Goal: Task Accomplishment & Management: Use online tool/utility

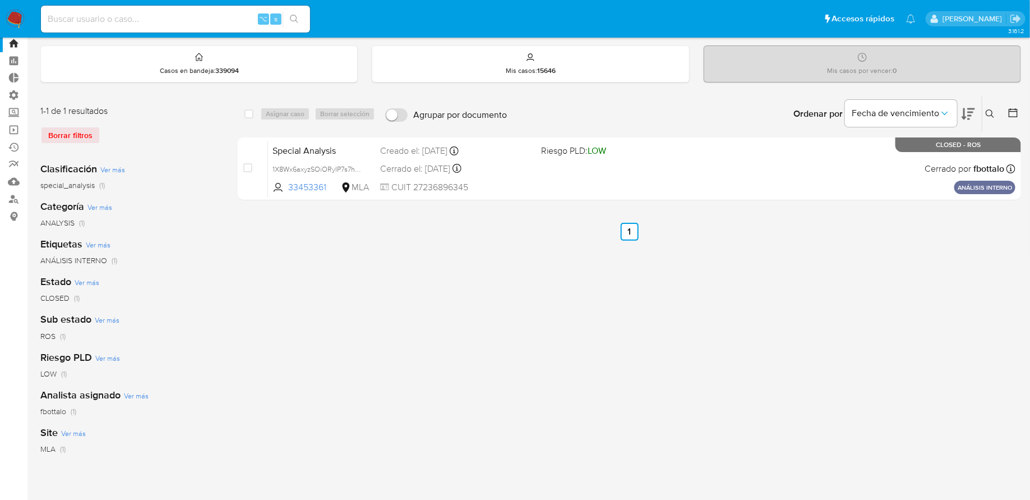
scroll to position [31, 0]
click at [92, 133] on div "Borrar filtros" at bounding box center [129, 136] width 179 height 18
click at [57, 133] on div "Borrar filtros" at bounding box center [129, 136] width 179 height 18
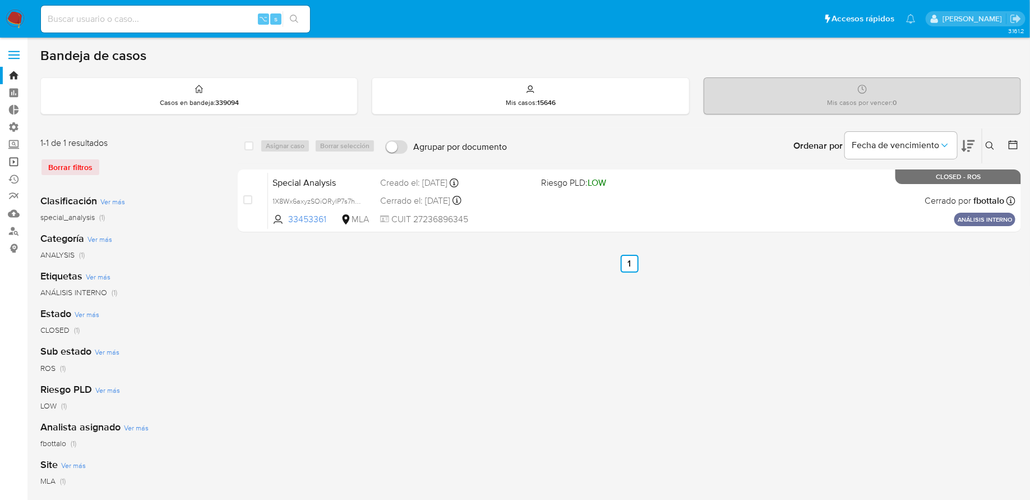
click at [15, 157] on link "Operaciones masivas" at bounding box center [66, 161] width 133 height 17
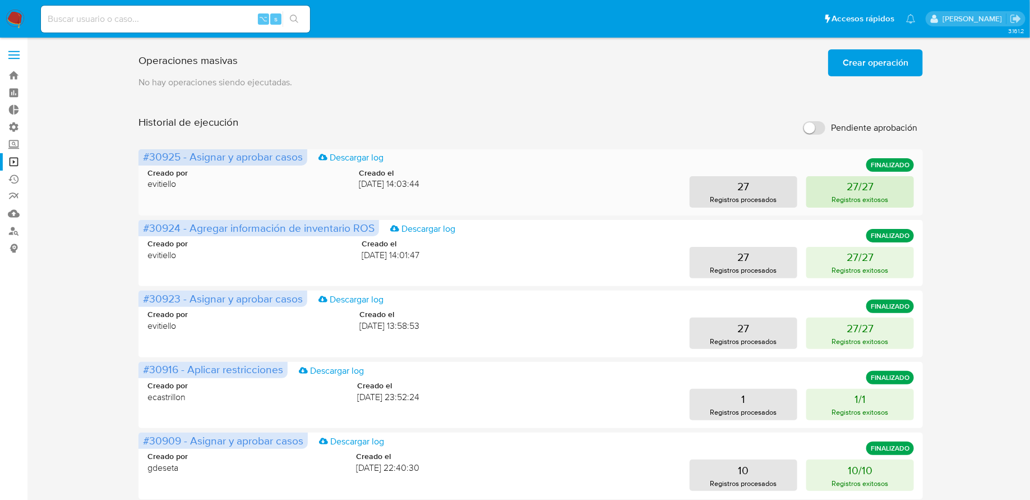
click at [874, 195] on p "Registros exitosos" at bounding box center [860, 199] width 57 height 11
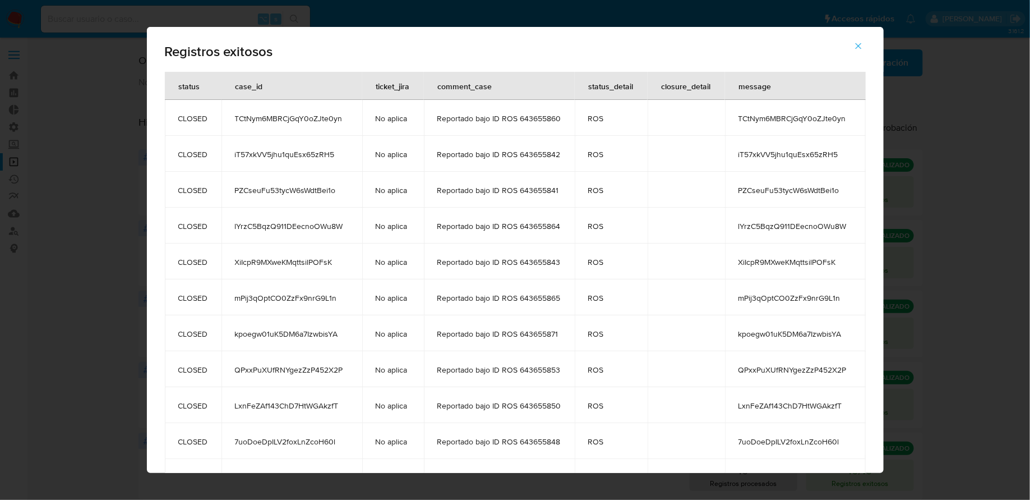
click at [862, 42] on button "button" at bounding box center [858, 46] width 39 height 27
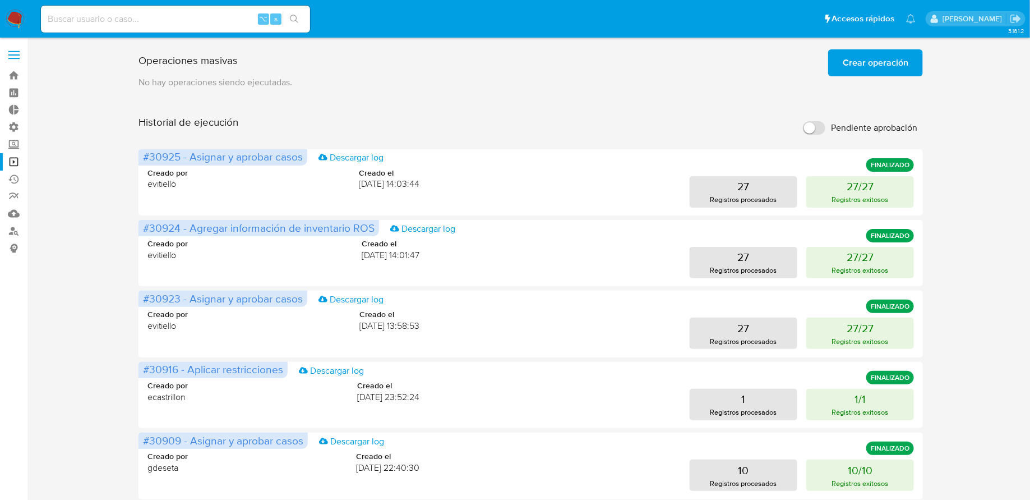
click at [871, 68] on span "Crear operación" at bounding box center [876, 62] width 66 height 25
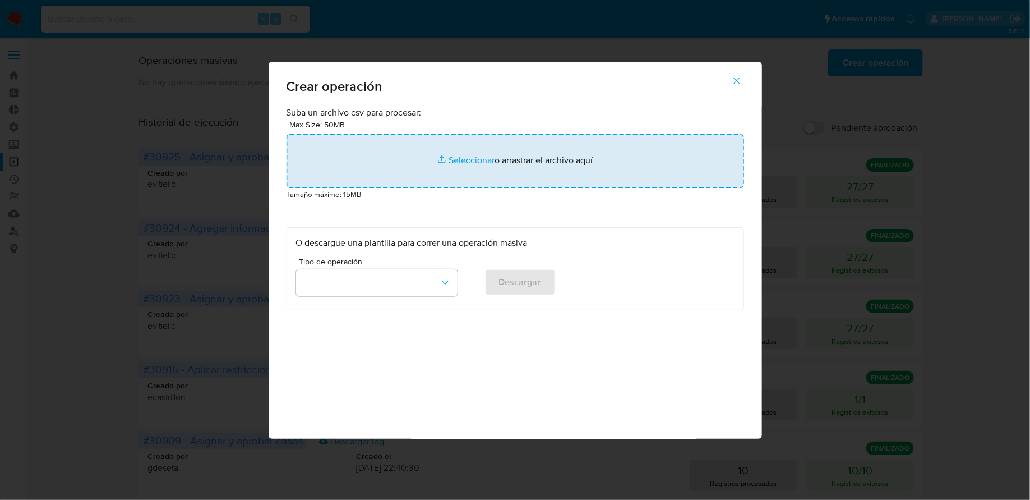
click at [513, 152] on input "file" at bounding box center [516, 161] width 458 height 54
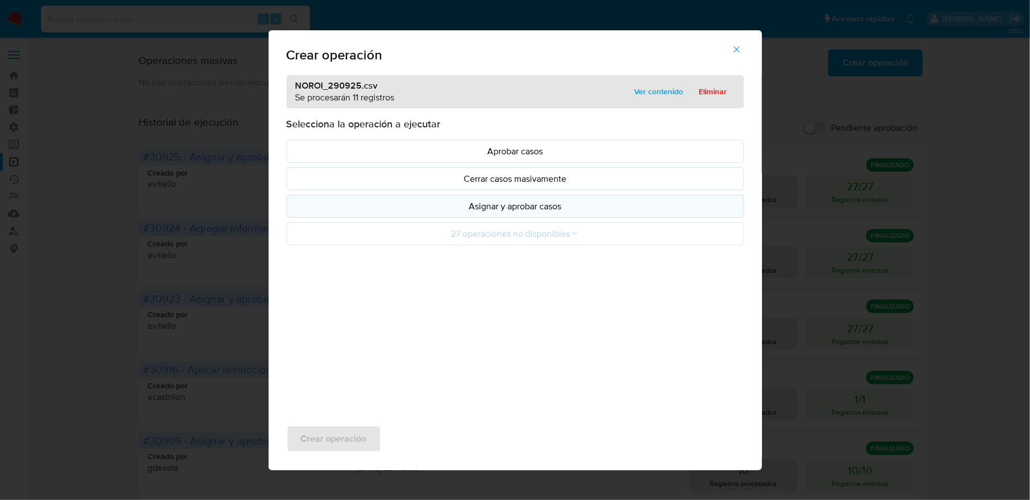
click at [497, 200] on p "Asignar y aprobar casos" at bounding box center [515, 206] width 439 height 13
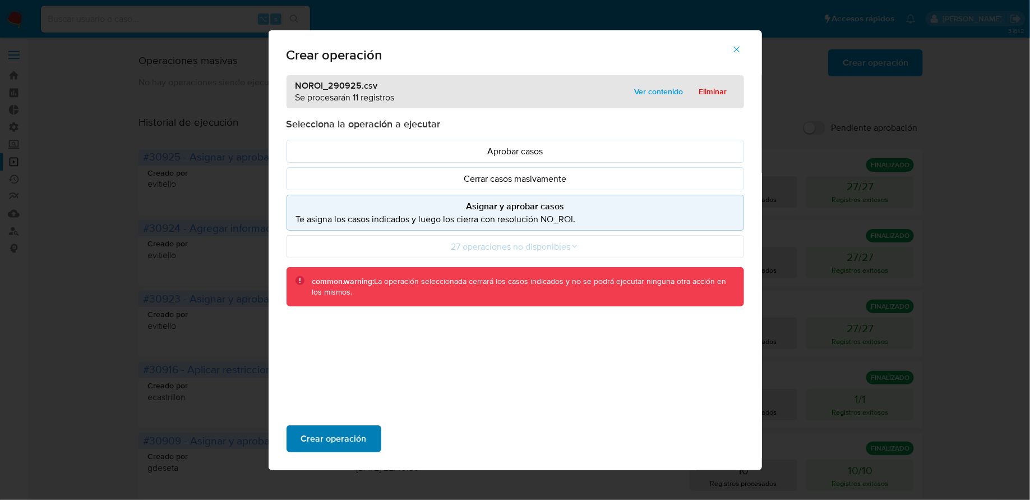
click at [354, 439] on span "Crear operación" at bounding box center [334, 438] width 66 height 25
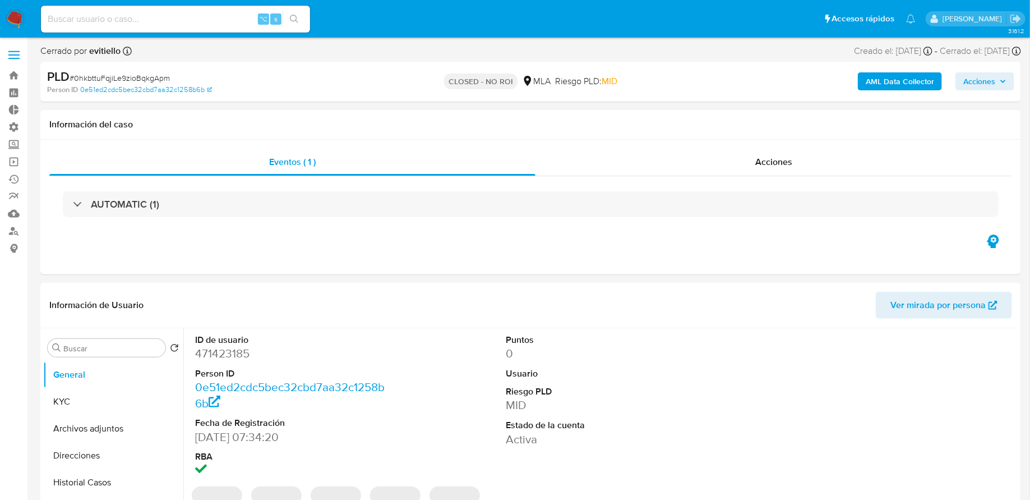
select select "10"
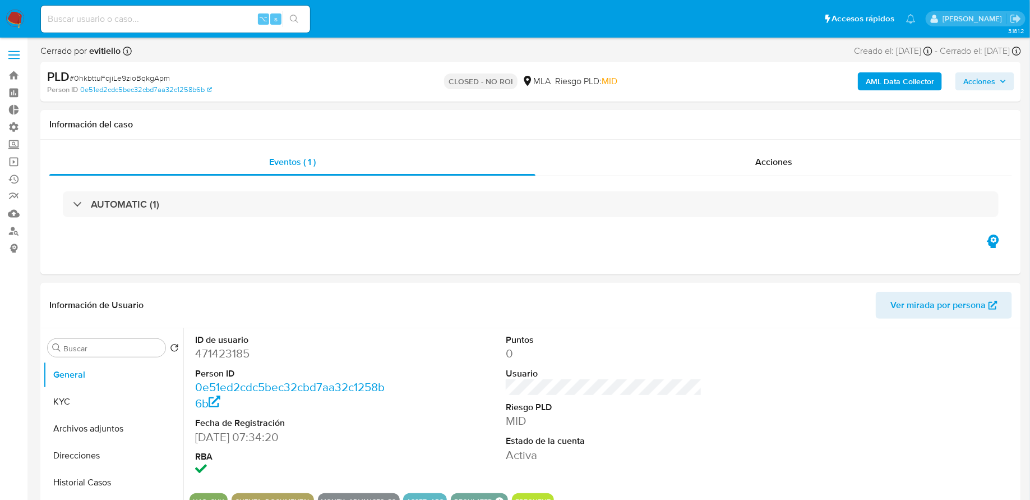
click at [209, 16] on input at bounding box center [175, 19] width 269 height 15
paste input "2mmKceDRttkm1RGd9QiEkCB8"
type input "2mmKceDRttkm1RGd9QiEkCB8"
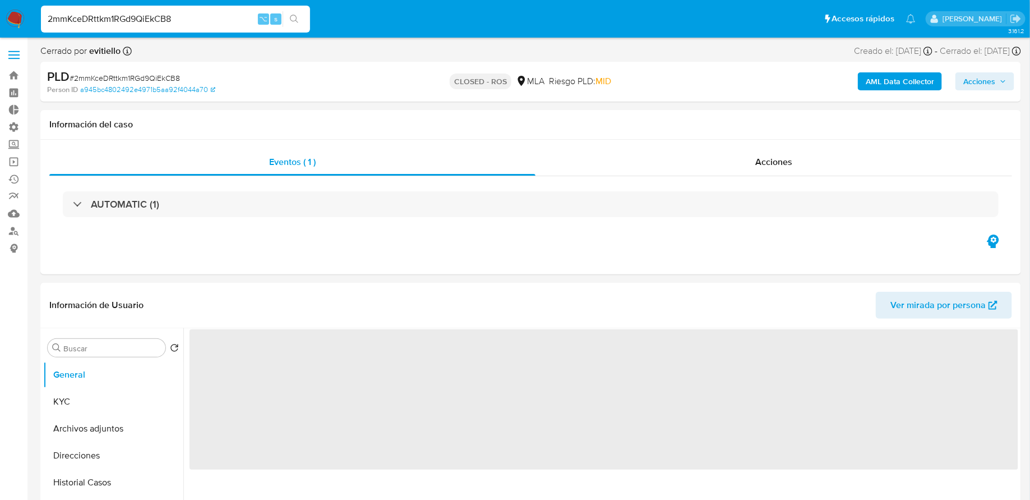
select select "10"
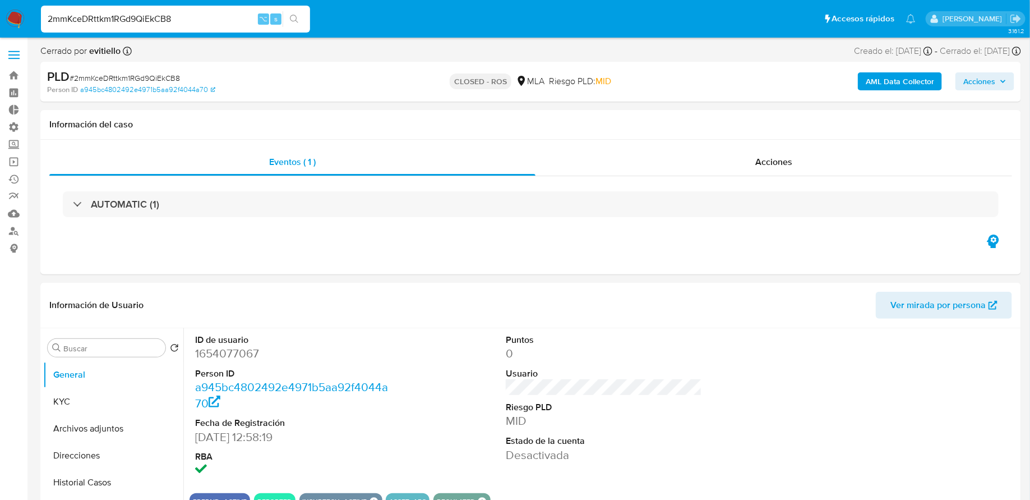
click at [204, 9] on div "2mmKceDRttkm1RGd9QiEkCB8 ⌥ s" at bounding box center [175, 19] width 269 height 27
click at [194, 15] on input "2mmKceDRttkm1RGd9QiEkCB8" at bounding box center [175, 19] width 269 height 15
paste input "593r7ERtGJcx3QvPRFmH8JVt"
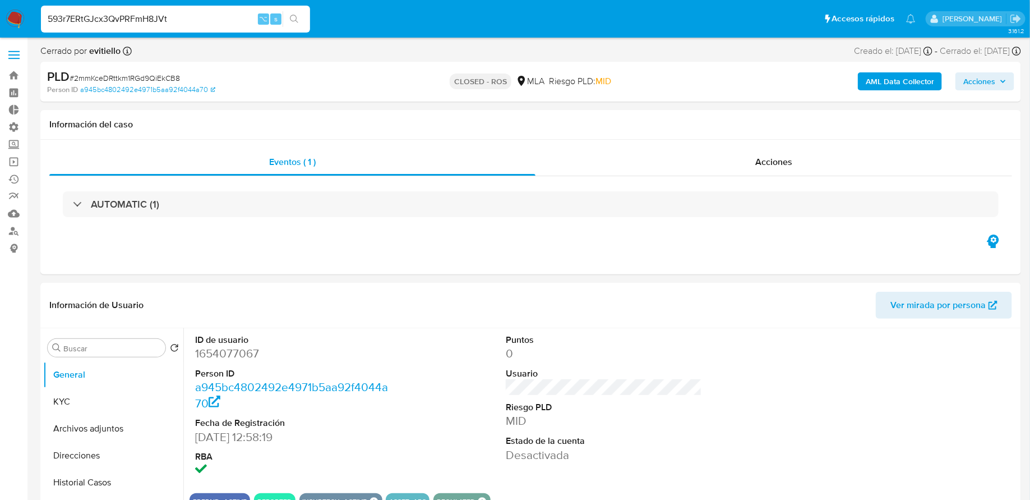
type input "593r7ERtGJcx3QvPRFmH8JVt"
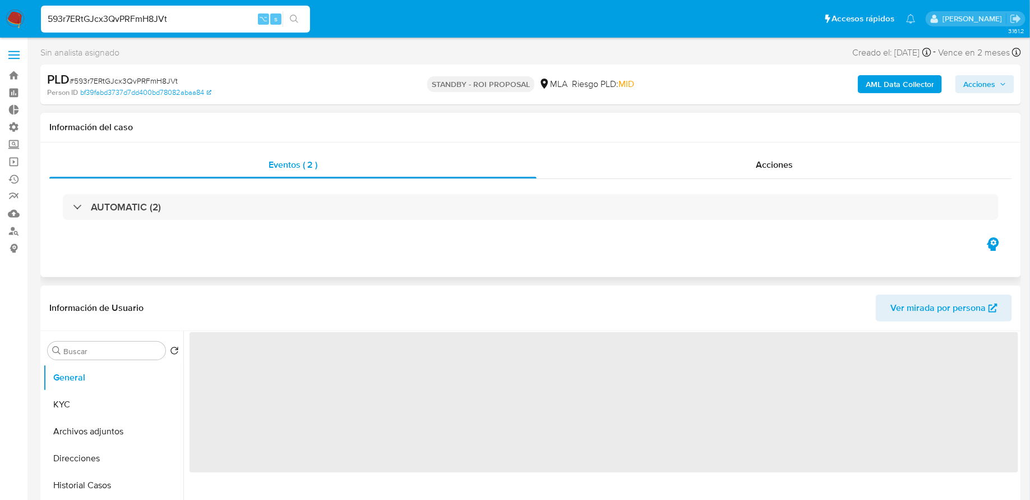
select select "10"
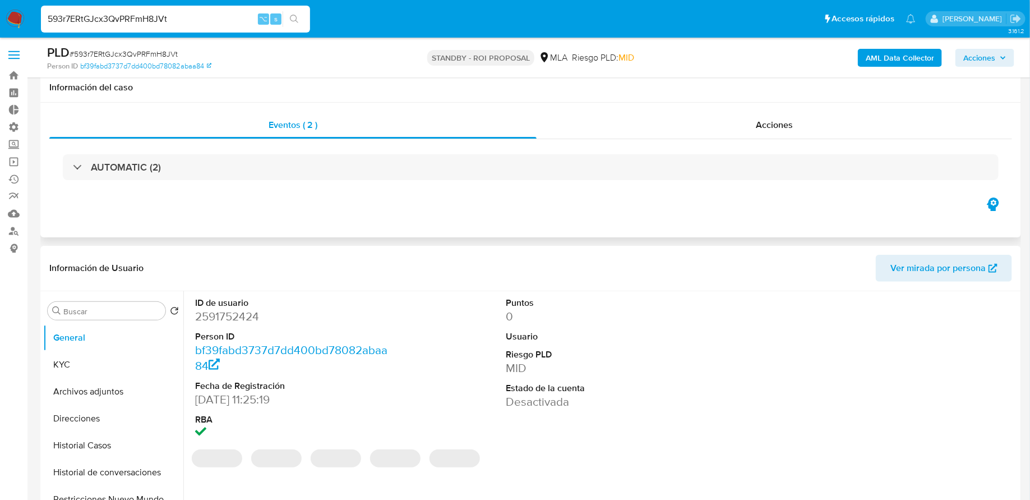
scroll to position [107, 0]
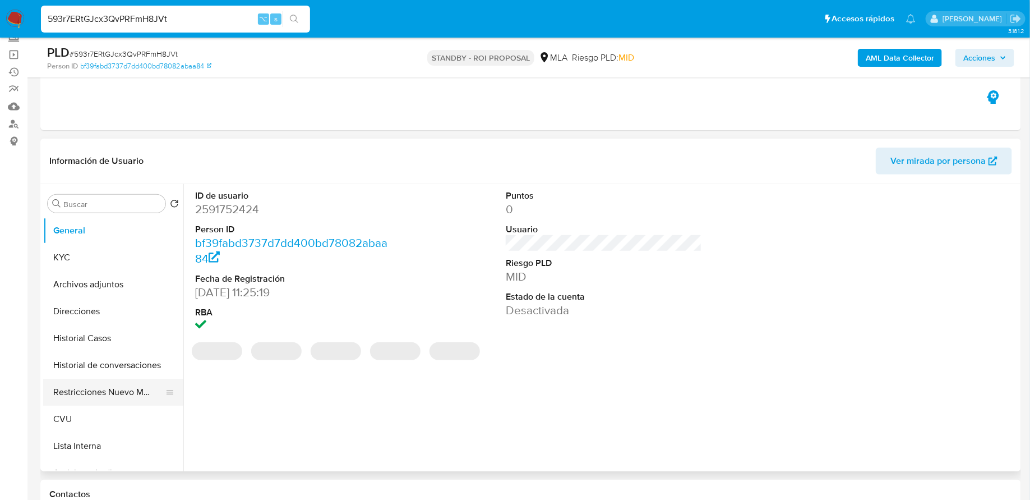
click at [100, 385] on button "Restricciones Nuevo Mundo" at bounding box center [108, 392] width 131 height 27
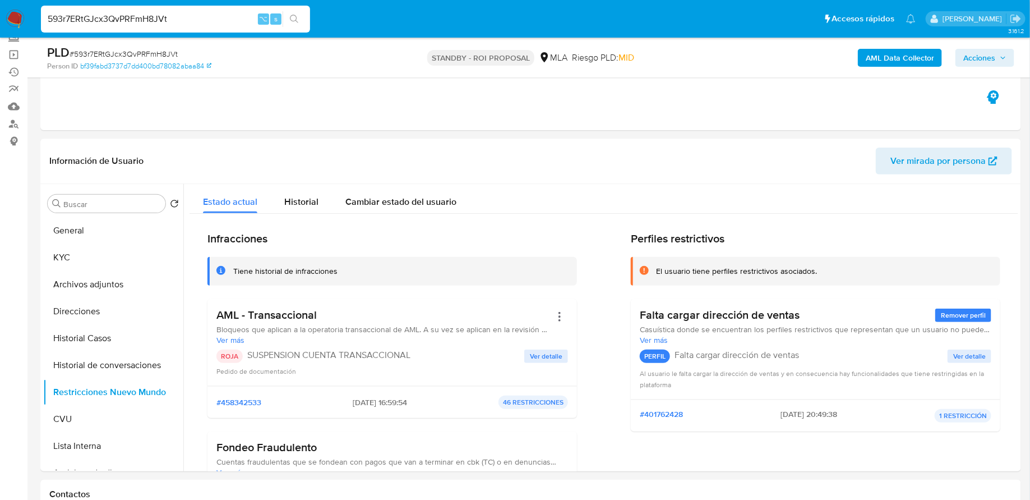
click at [214, 16] on input "593r7ERtGJcx3QvPRFmH8JVt" at bounding box center [175, 19] width 269 height 15
paste input "AeYgFLO6ExRx4Cn6wpGqPlbY"
type input "AeYgFLO6ExRx4Cn6wpGqPlbY"
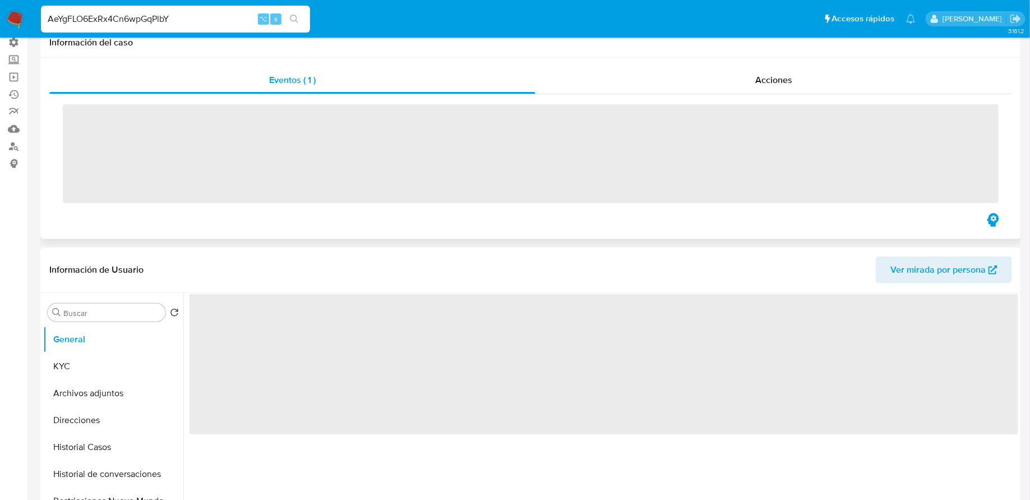
scroll to position [222, 0]
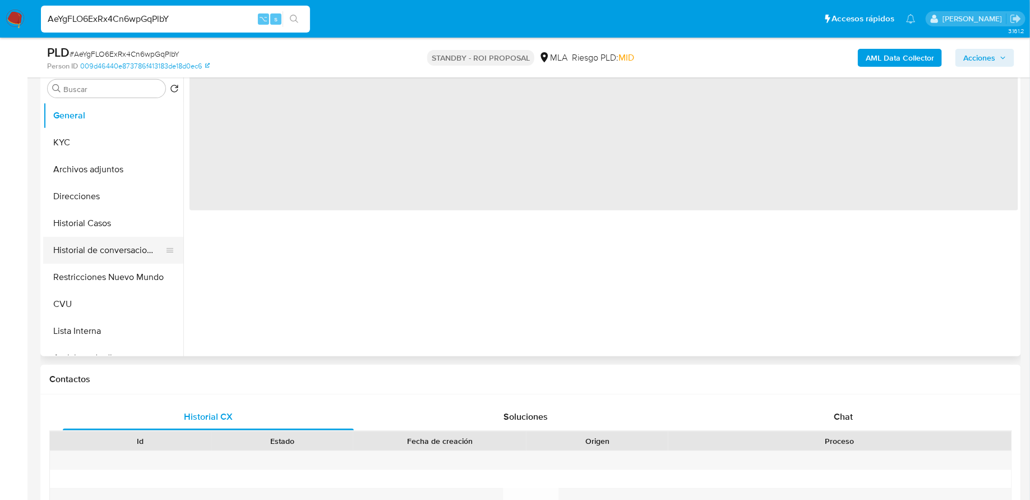
select select "10"
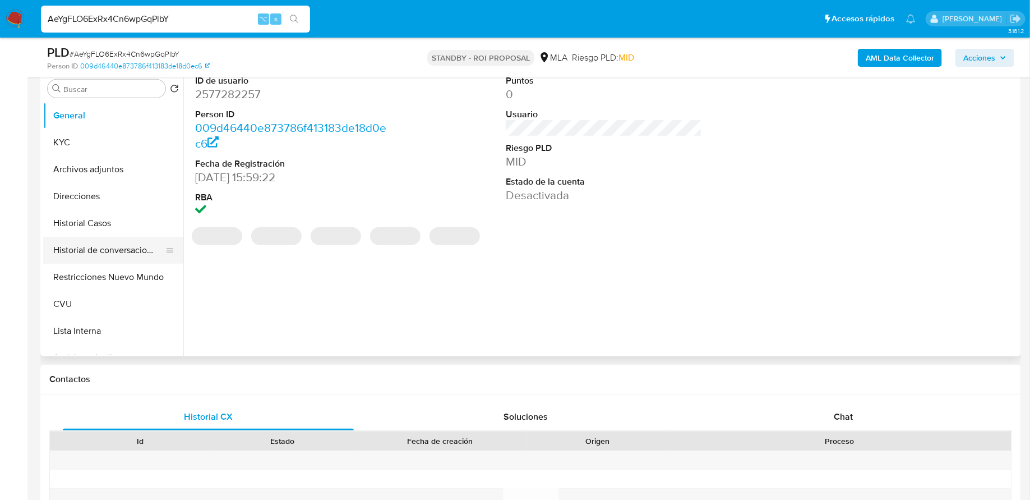
click at [110, 251] on button "Historial de conversaciones" at bounding box center [108, 250] width 131 height 27
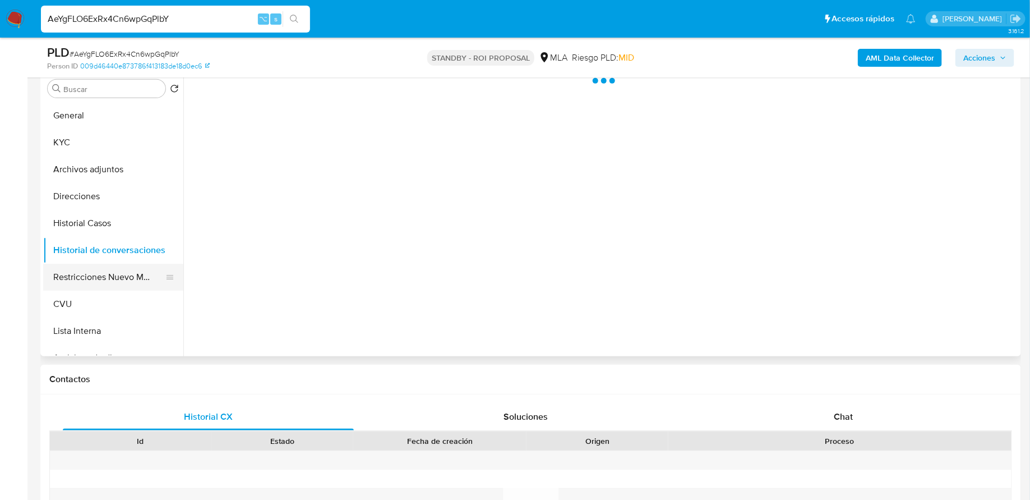
click at [109, 272] on button "Restricciones Nuevo Mundo" at bounding box center [108, 277] width 131 height 27
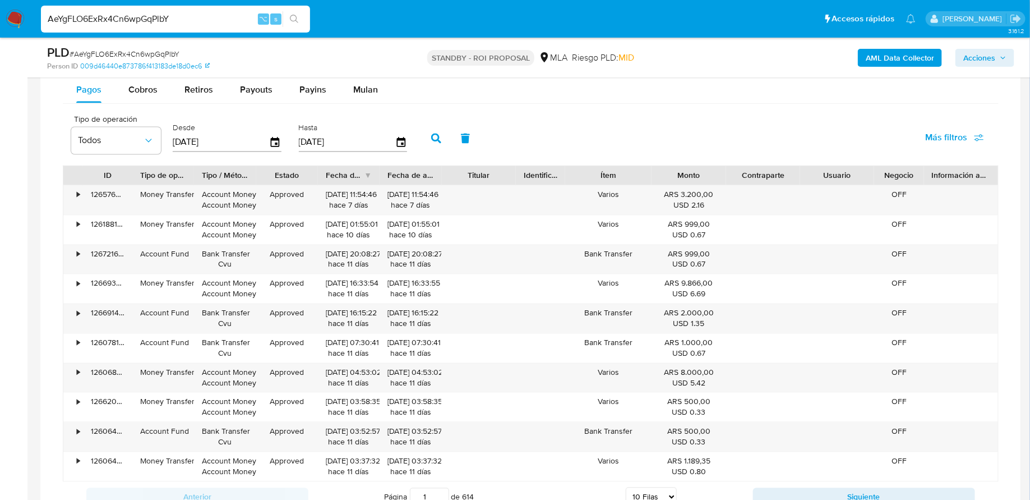
scroll to position [1297, 0]
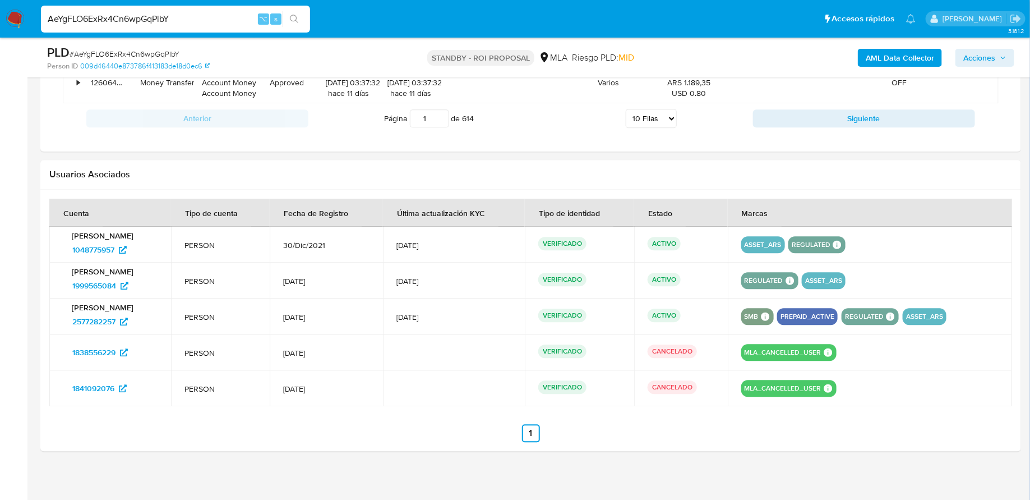
click at [234, 17] on input "AeYgFLO6ExRx4Cn6wpGqPlbY" at bounding box center [175, 19] width 269 height 15
paste input "eamRfYNtrxLVX7rhjTmlqszi"
type input "eamRfYNtrxLVX7rhjTmlqszi"
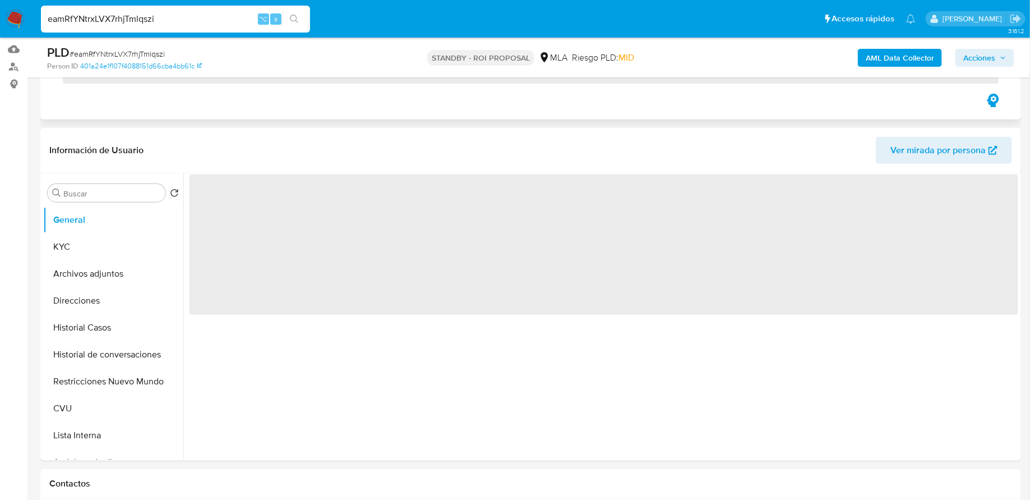
scroll to position [178, 0]
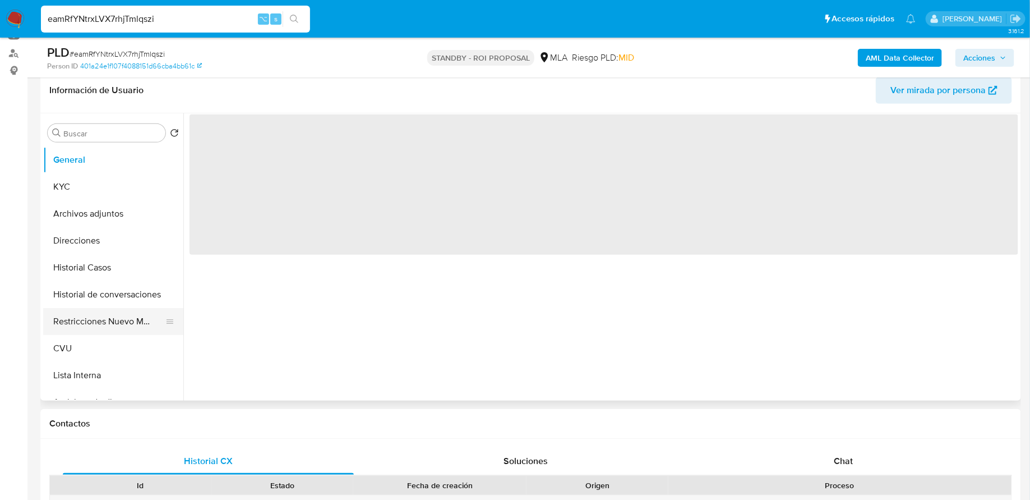
click at [103, 319] on button "Restricciones Nuevo Mundo" at bounding box center [108, 321] width 131 height 27
select select "10"
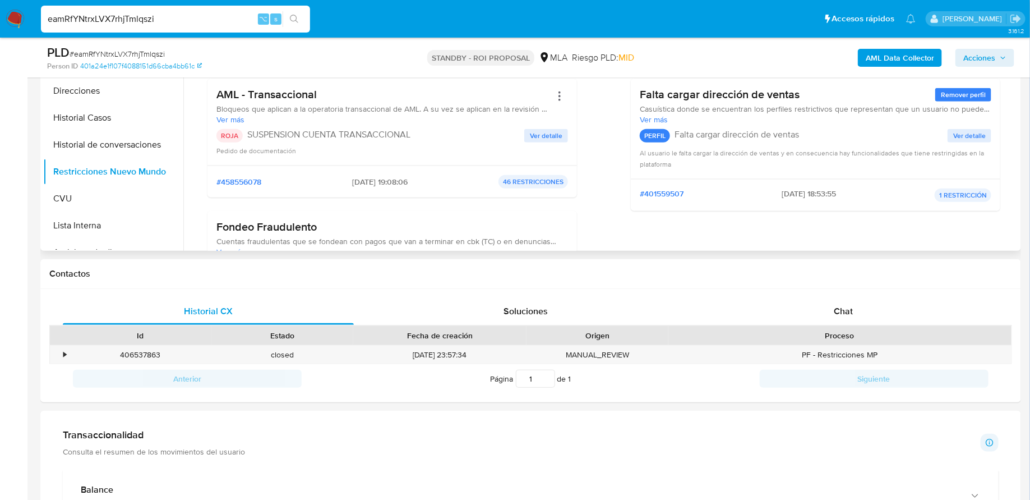
scroll to position [250, 0]
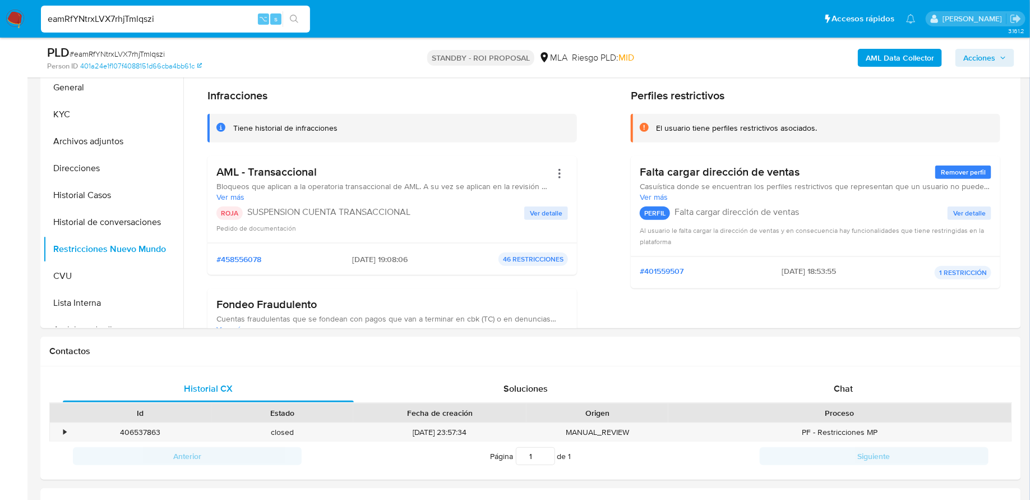
click at [175, 17] on input "eamRfYNtrxLVX7rhjTmlqszi" at bounding box center [175, 19] width 269 height 15
paste input "Ha4IkVtXNIRhDoqQpOuguQwH"
type input "Ha4IkVtXNIRhDoqQpOuguQwH"
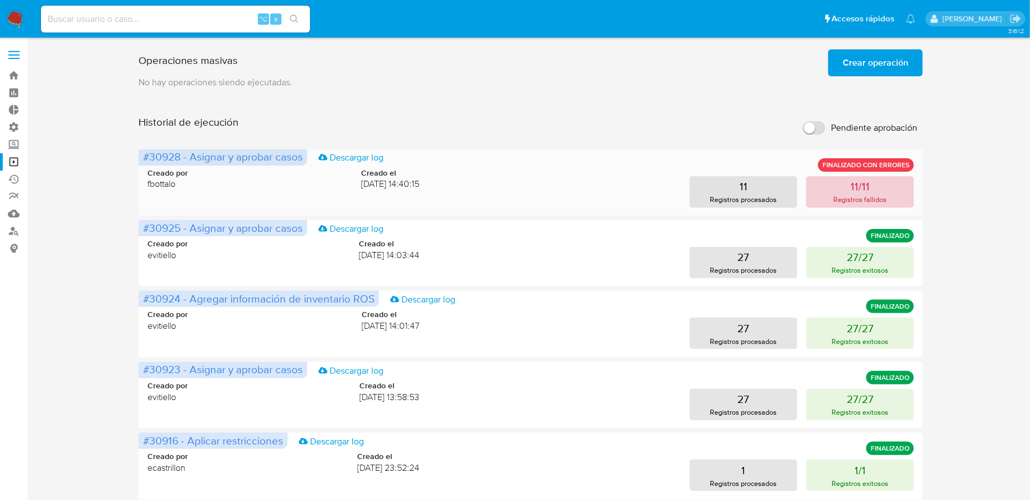
click at [835, 204] on button "11/11 Registros fallidos" at bounding box center [860, 191] width 108 height 31
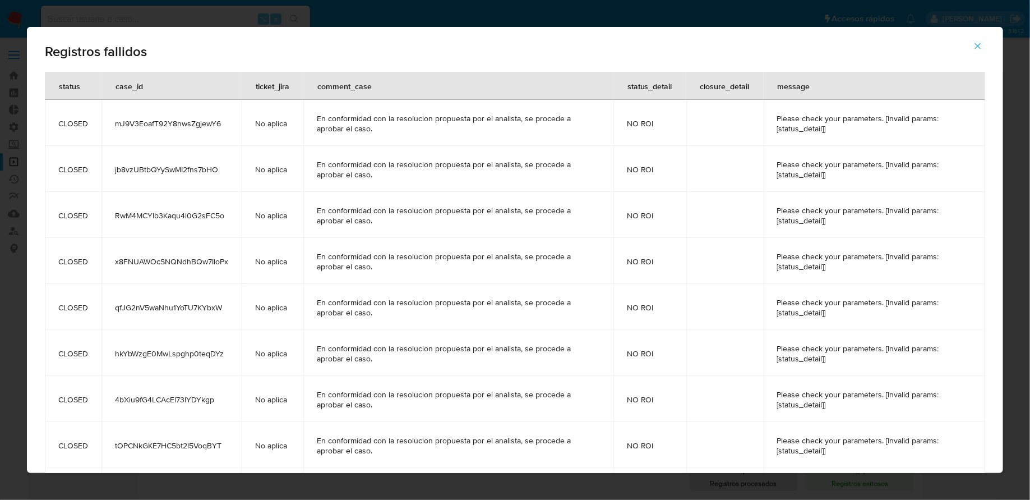
click at [980, 44] on icon "button" at bounding box center [978, 46] width 6 height 6
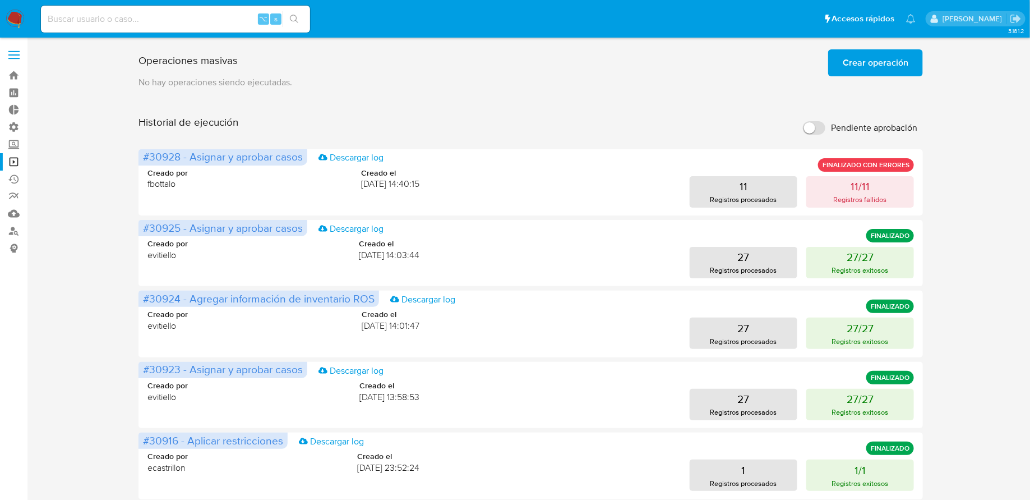
click at [854, 60] on span "Crear operación" at bounding box center [876, 62] width 66 height 25
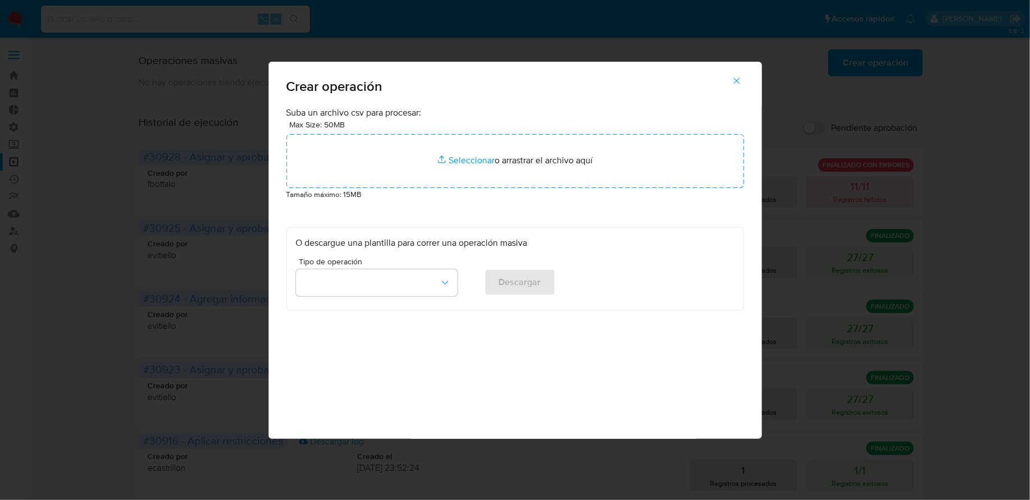
click at [404, 268] on div "Tipo de operación" at bounding box center [376, 278] width 161 height 43
click at [395, 283] on button "button" at bounding box center [376, 282] width 161 height 27
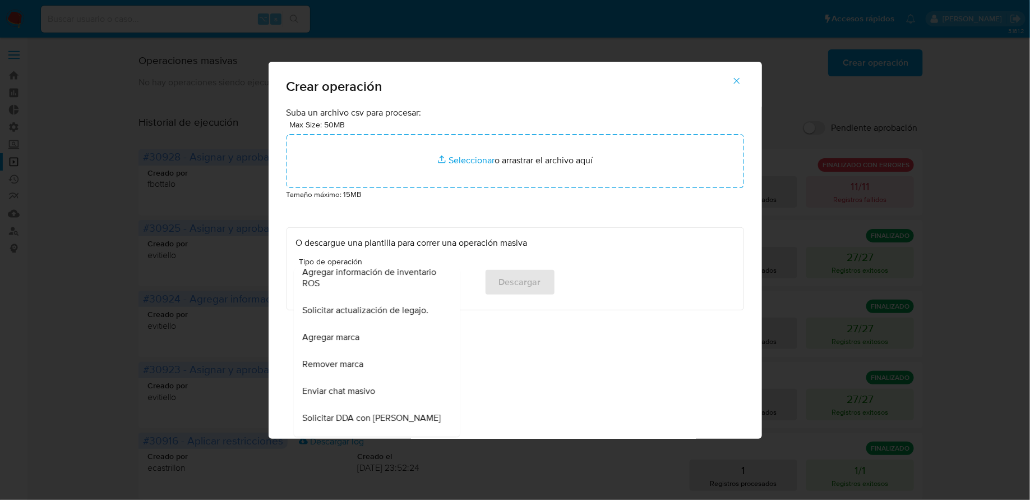
scroll to position [513, 0]
click at [735, 78] on icon "button" at bounding box center [737, 81] width 10 height 10
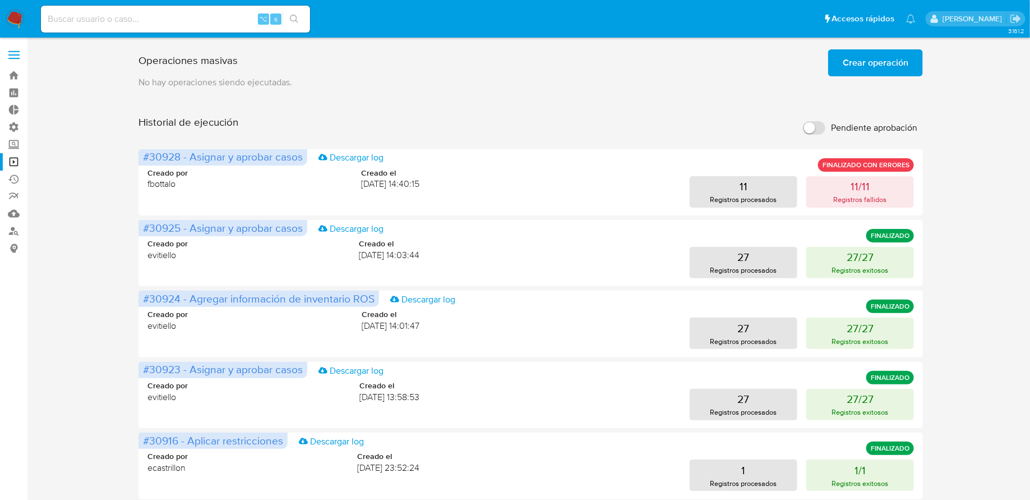
click at [884, 50] on span "Crear operación" at bounding box center [876, 62] width 66 height 25
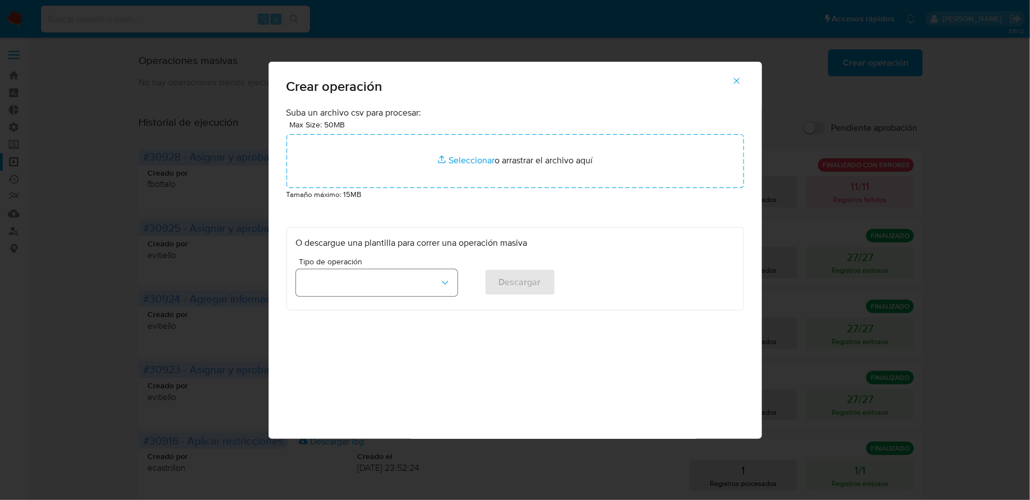
click at [423, 292] on button "button" at bounding box center [376, 282] width 161 height 27
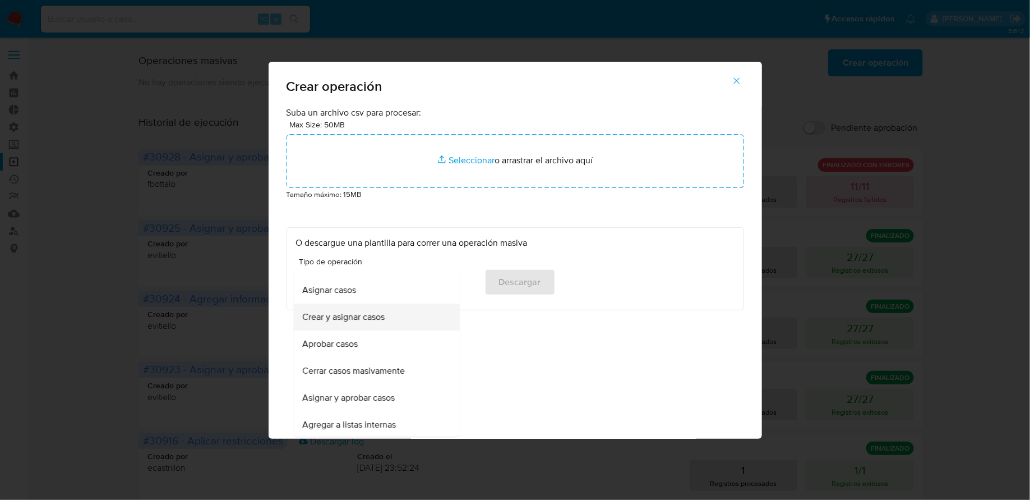
scroll to position [20, 0]
click at [390, 391] on span "Asignar y aprobar casos" at bounding box center [349, 396] width 93 height 11
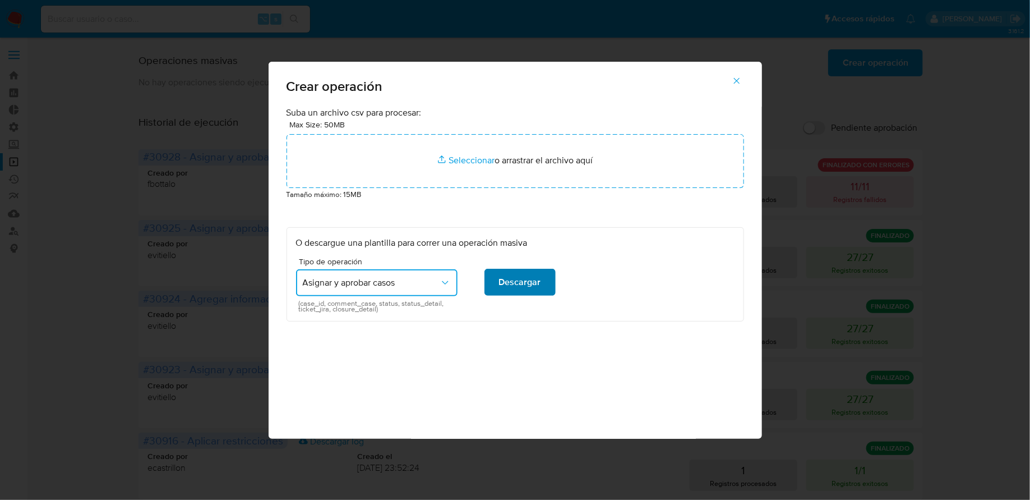
click at [511, 279] on span "Descargar" at bounding box center [520, 282] width 42 height 25
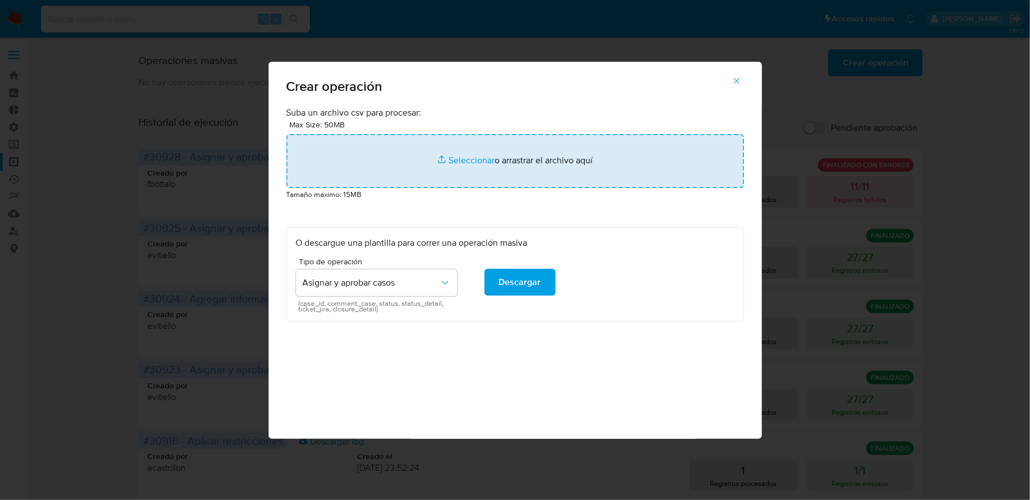
click at [467, 158] on input "file" at bounding box center [516, 161] width 458 height 54
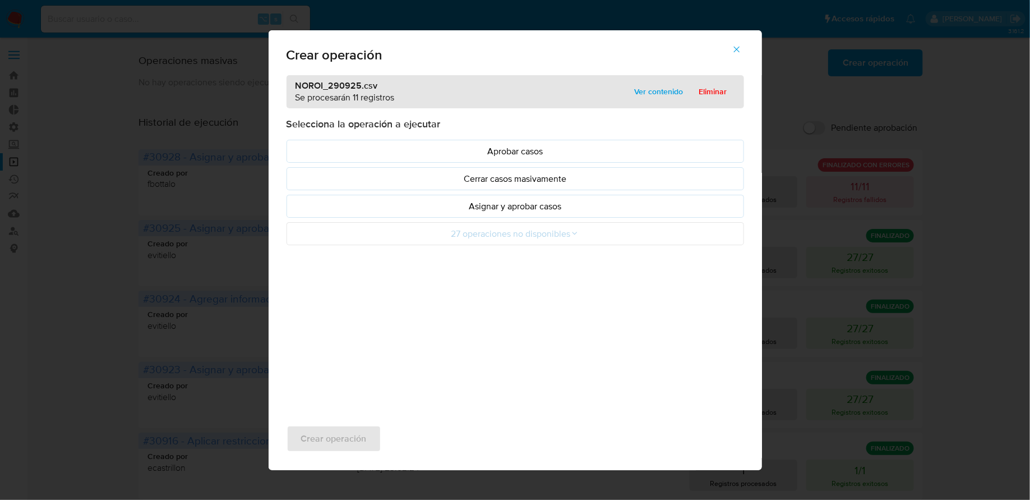
click at [664, 91] on span "Ver contenido" at bounding box center [659, 92] width 49 height 16
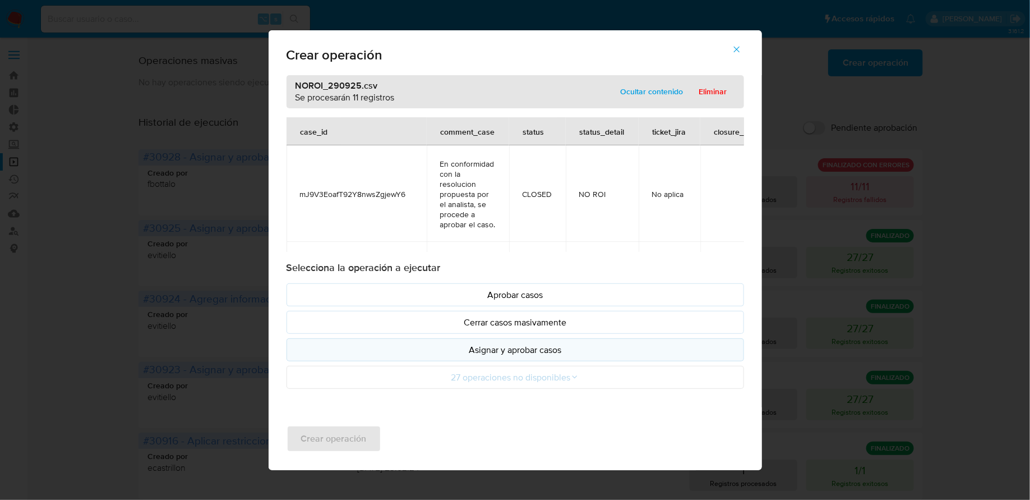
click at [548, 345] on p "Asignar y aprobar casos" at bounding box center [515, 349] width 439 height 13
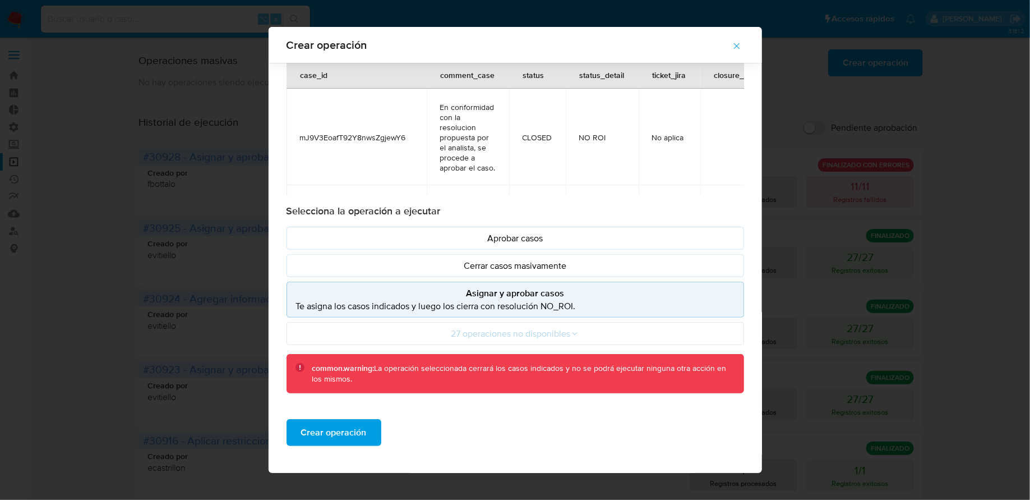
scroll to position [0, 0]
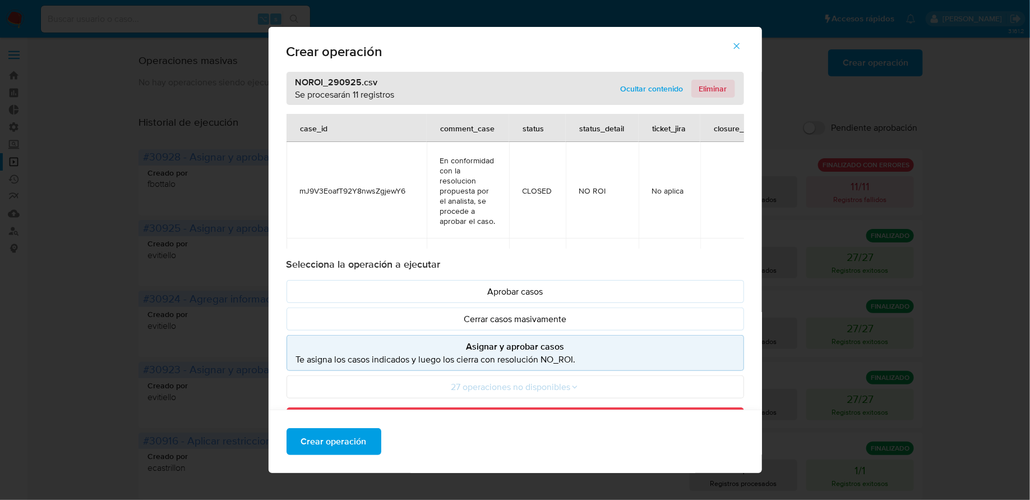
click at [711, 85] on span "Eliminar" at bounding box center [713, 89] width 28 height 16
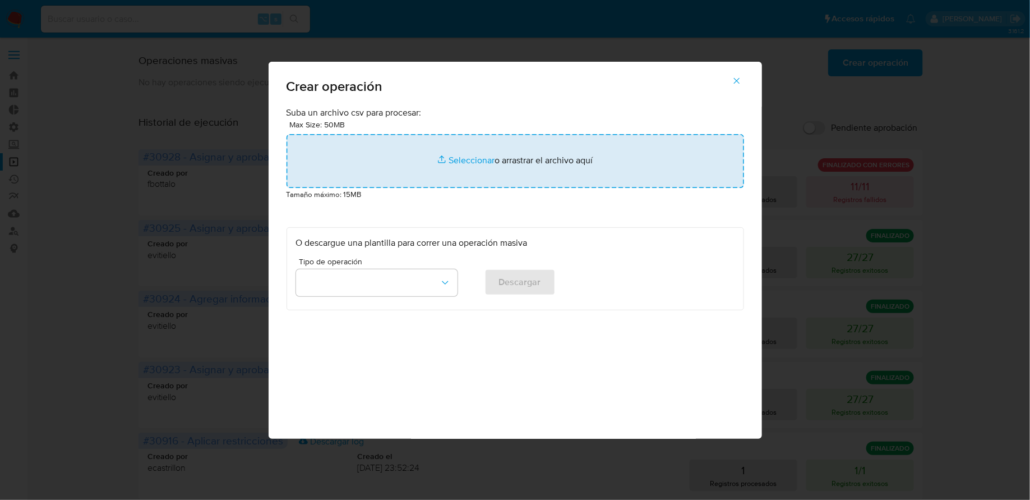
click at [518, 157] on input "file" at bounding box center [516, 161] width 458 height 54
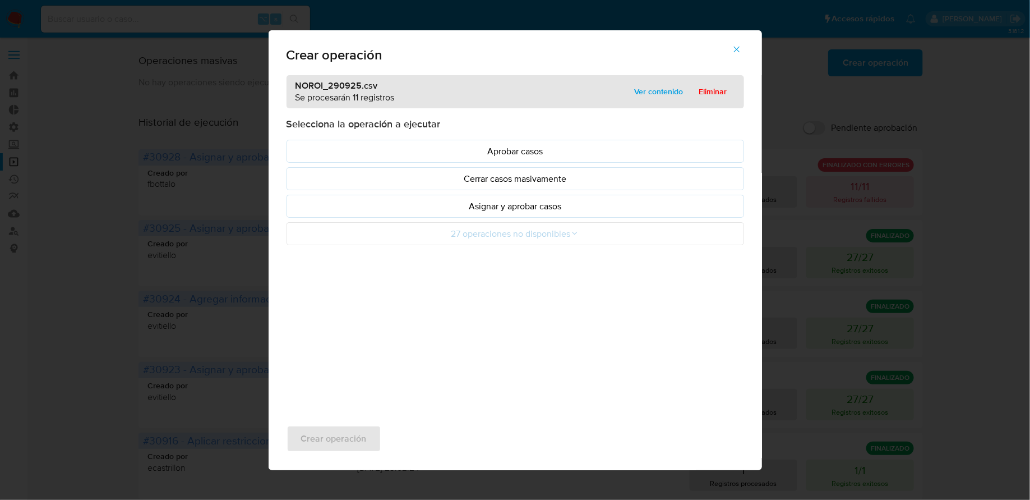
click at [496, 206] on p "Asignar y aprobar casos" at bounding box center [515, 206] width 439 height 13
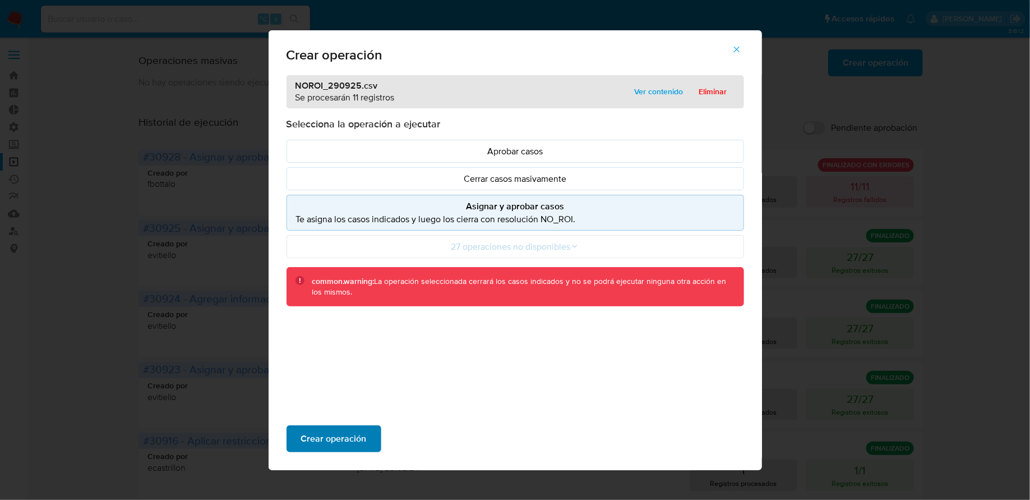
click at [308, 437] on span "Crear operación" at bounding box center [334, 438] width 66 height 25
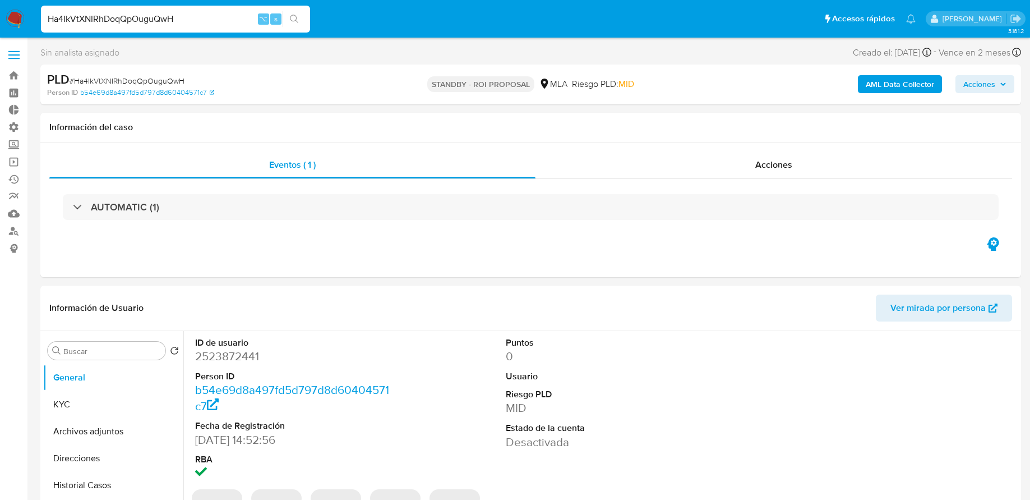
select select "10"
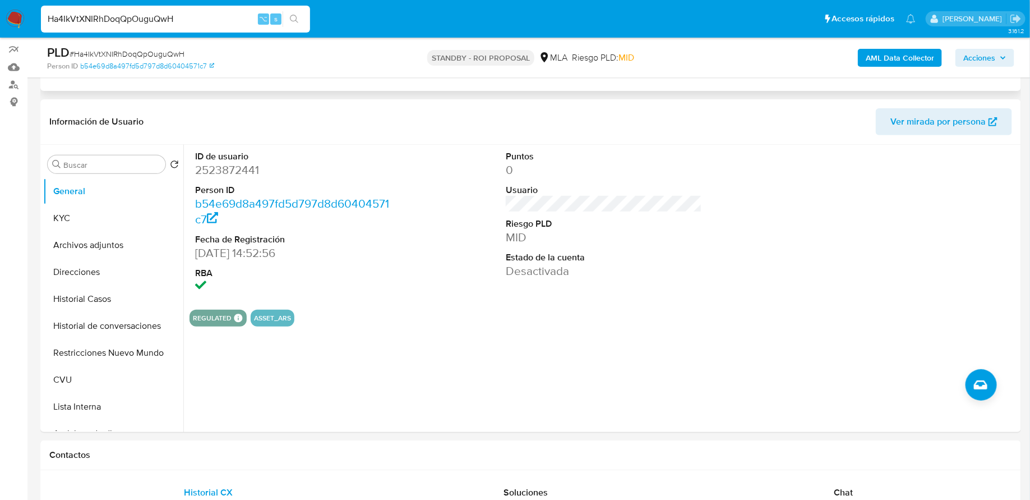
scroll to position [163, 0]
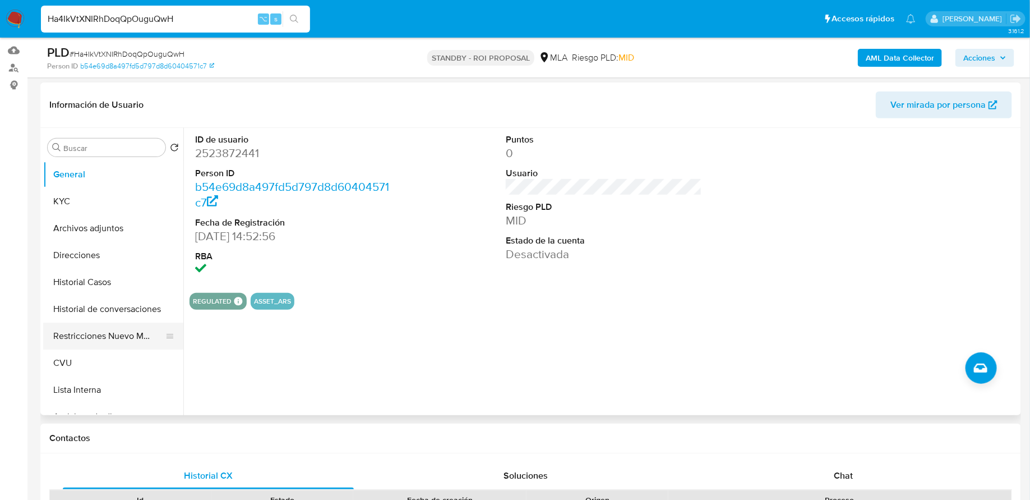
click at [92, 336] on button "Restricciones Nuevo Mundo" at bounding box center [108, 335] width 131 height 27
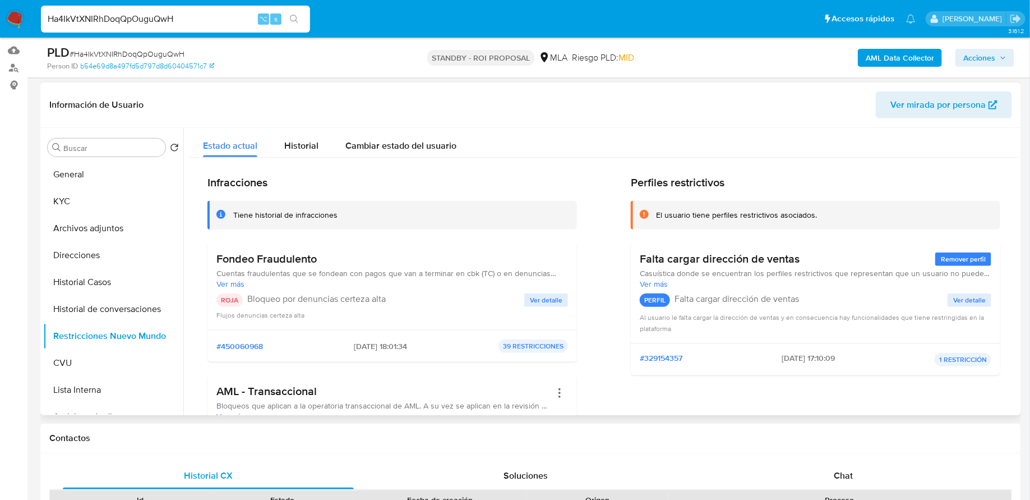
scroll to position [91, 0]
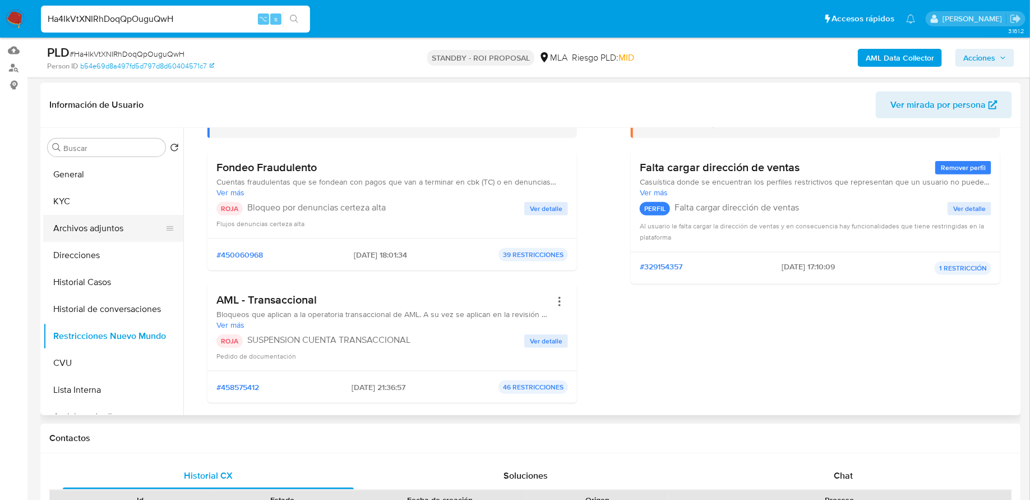
click at [109, 232] on button "Archivos adjuntos" at bounding box center [108, 228] width 131 height 27
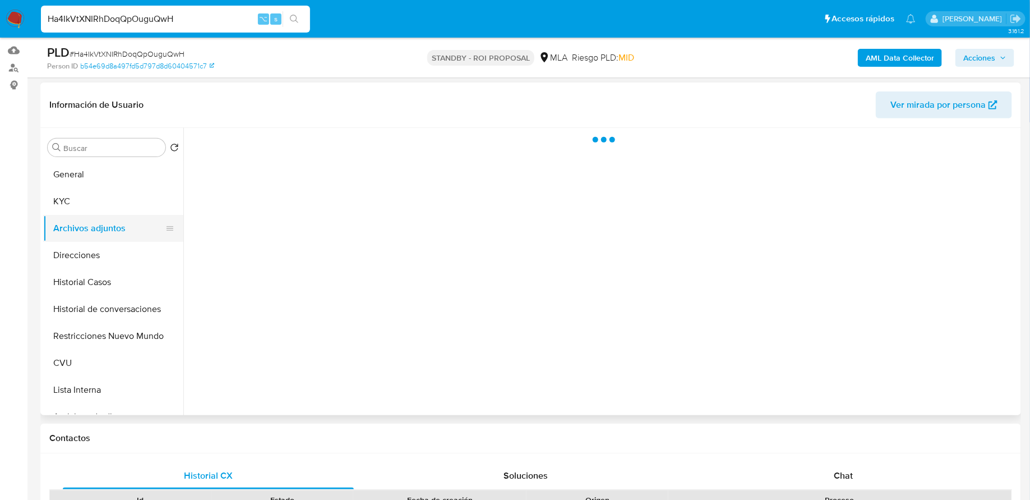
scroll to position [0, 0]
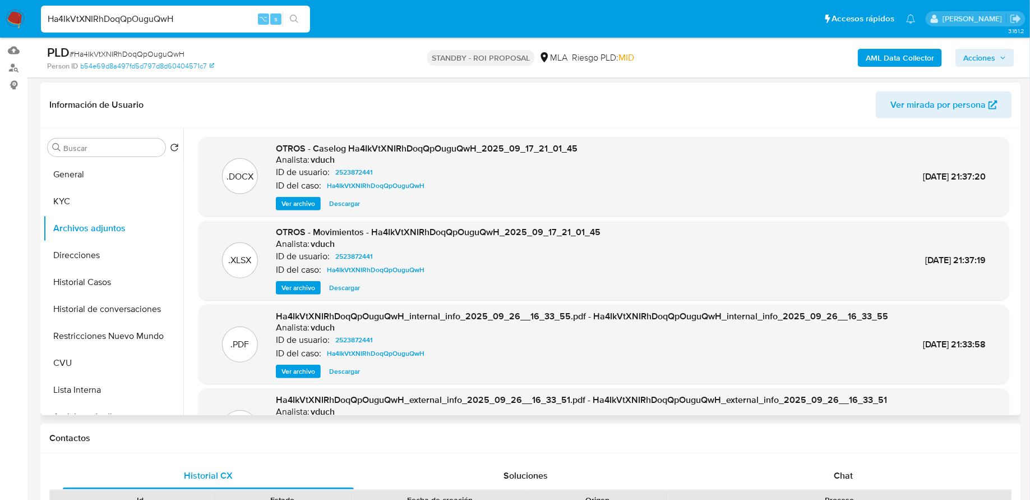
click at [347, 202] on span "Descargar" at bounding box center [344, 203] width 31 height 11
click at [193, 19] on input "Ha4IkVtXNIRhDoqQpOuguQwH" at bounding box center [175, 19] width 269 height 15
paste input "eamRfYNtrxLVX7rhjTmlqszi"
type input "eamRfYNtrxLVX7rhjTmlqszi"
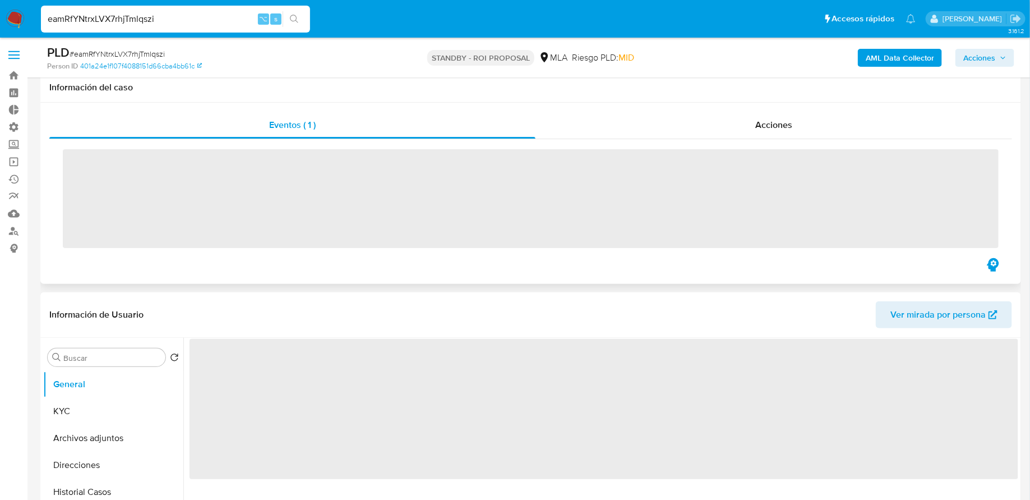
scroll to position [133, 0]
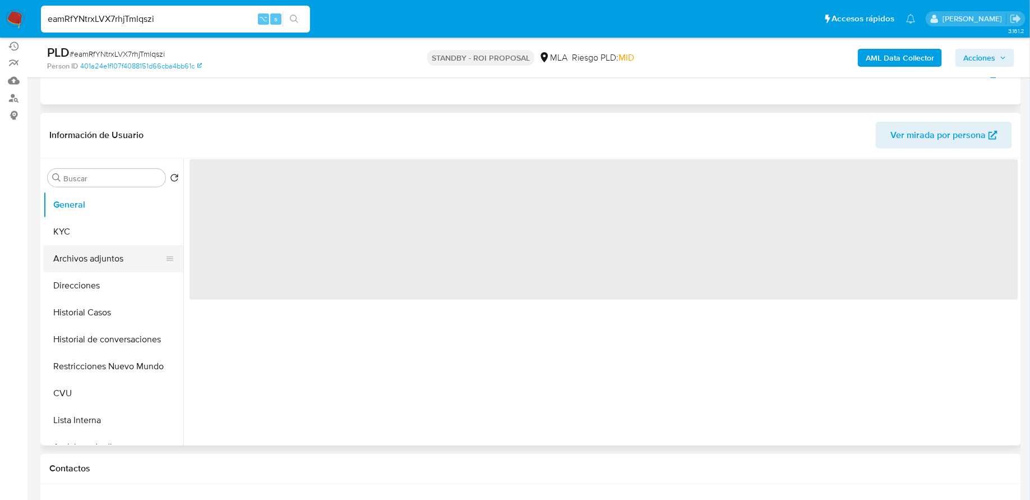
click at [108, 262] on button "Archivos adjuntos" at bounding box center [108, 258] width 131 height 27
select select "10"
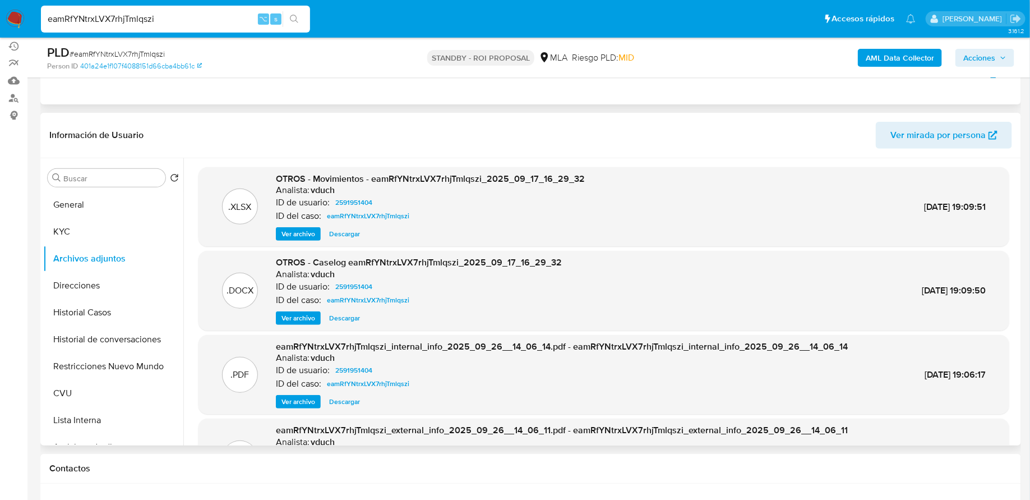
click at [348, 315] on span "Descargar" at bounding box center [344, 317] width 31 height 11
click at [173, 28] on div "eamRfYNtrxLVX7rhjTmlqszi ⌥ s" at bounding box center [175, 19] width 269 height 27
click at [173, 24] on input "eamRfYNtrxLVX7rhjTmlqszi" at bounding box center [175, 19] width 269 height 15
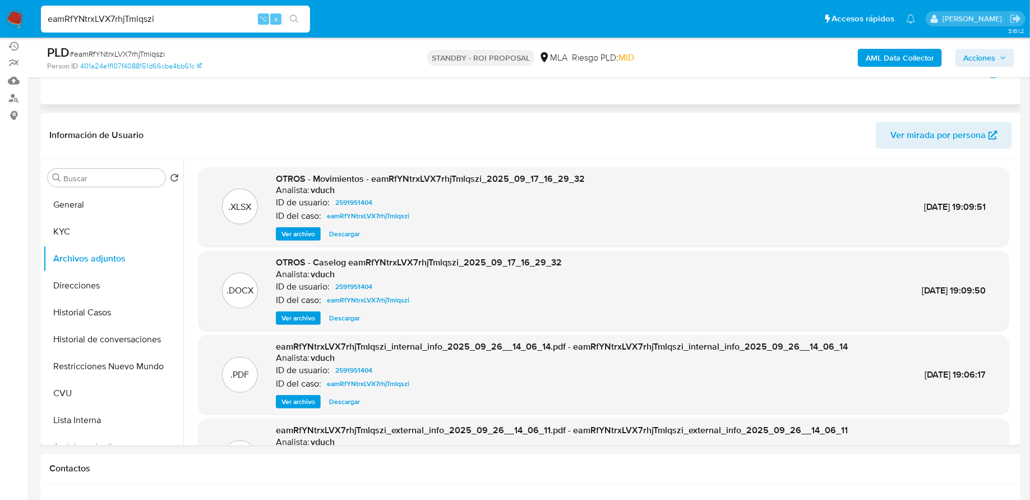
paste input "AeYgFLO6ExRx4Cn6wpGqPlbY"
type input "AeYgFLO6ExRx4Cn6wpGqPlbY"
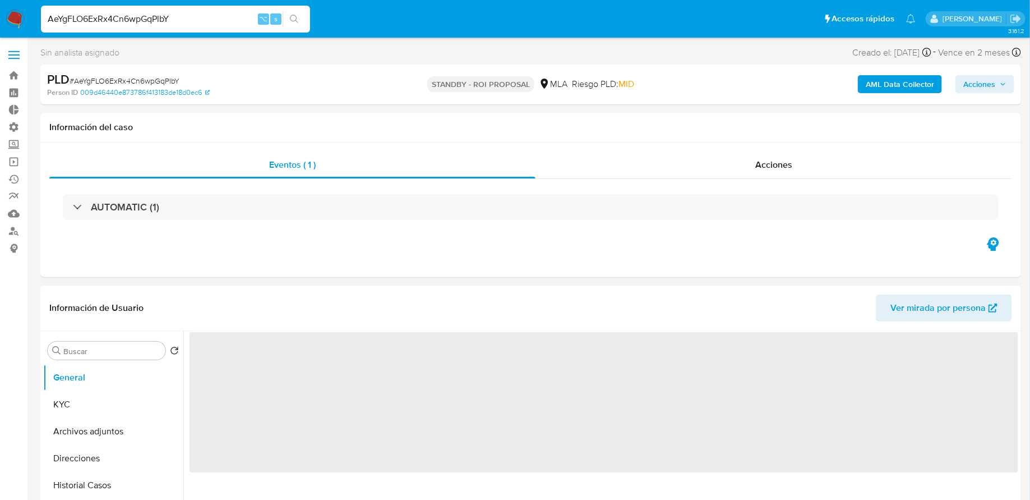
select select "10"
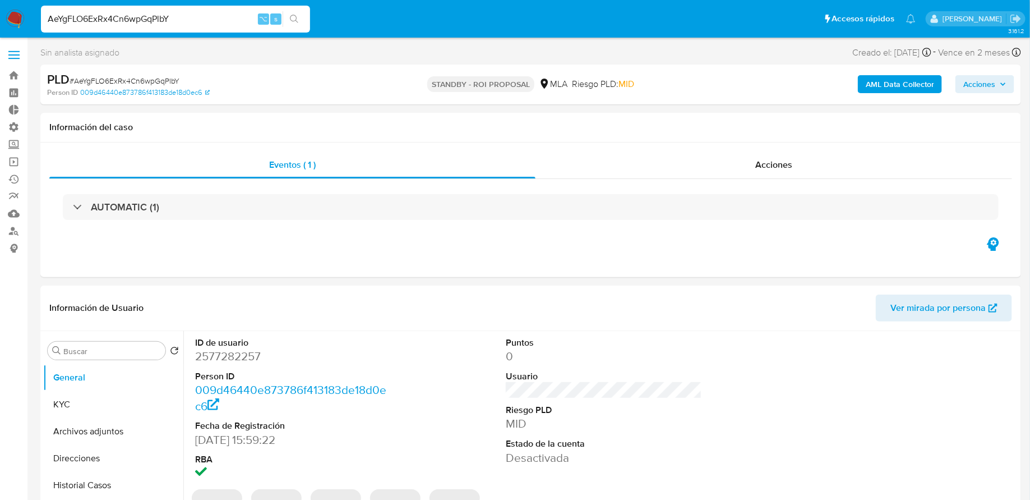
click at [154, 17] on input "AeYgFLO6ExRx4Cn6wpGqPlbY" at bounding box center [175, 19] width 269 height 15
paste input "593r7ERtGJcx3QvPRFmH8JVt"
type input "593r7ERtGJcx3QvPRFmH8JVt"
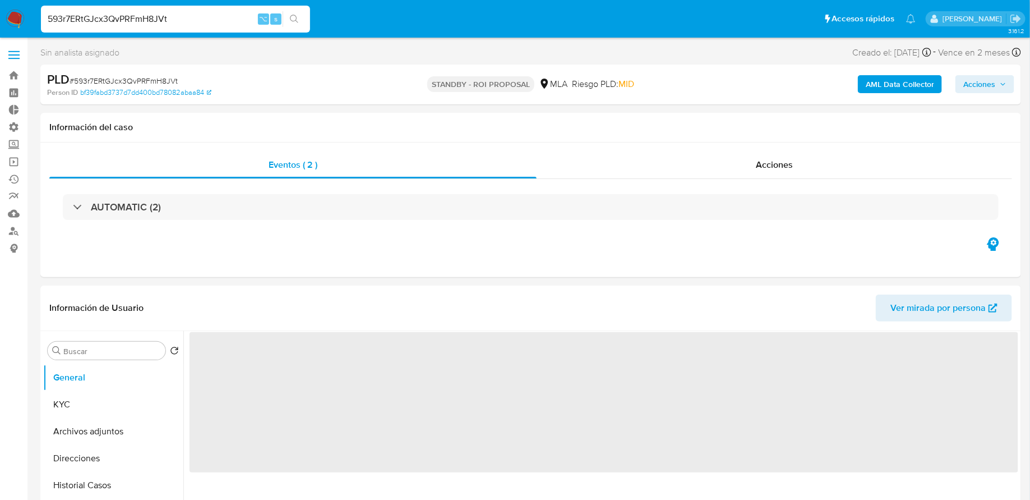
select select "10"
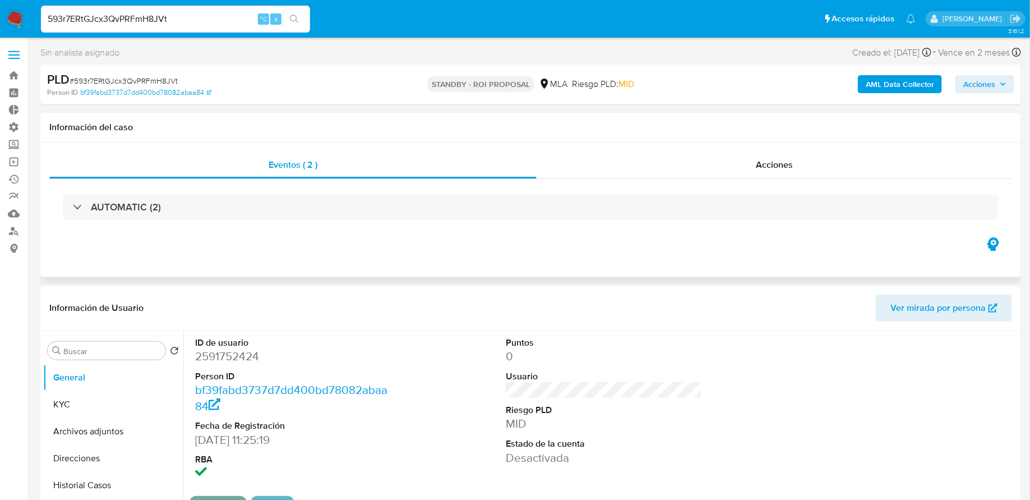
click at [598, 232] on div "AUTOMATIC (2)" at bounding box center [530, 207] width 963 height 56
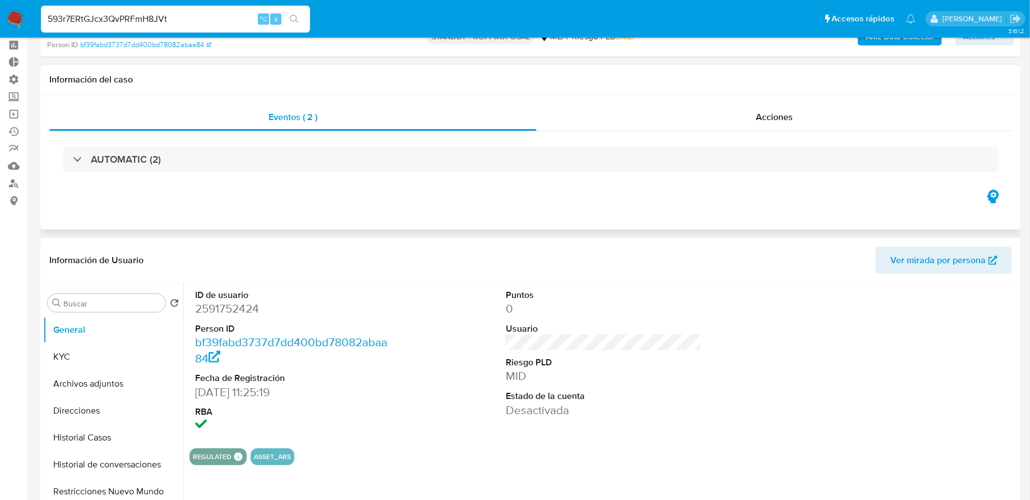
scroll to position [121, 0]
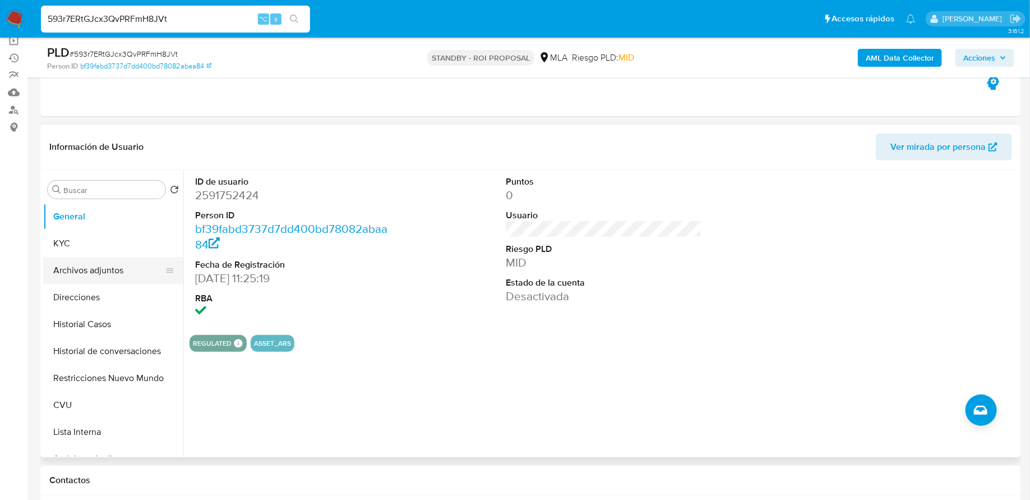
click at [109, 274] on button "Archivos adjuntos" at bounding box center [108, 270] width 131 height 27
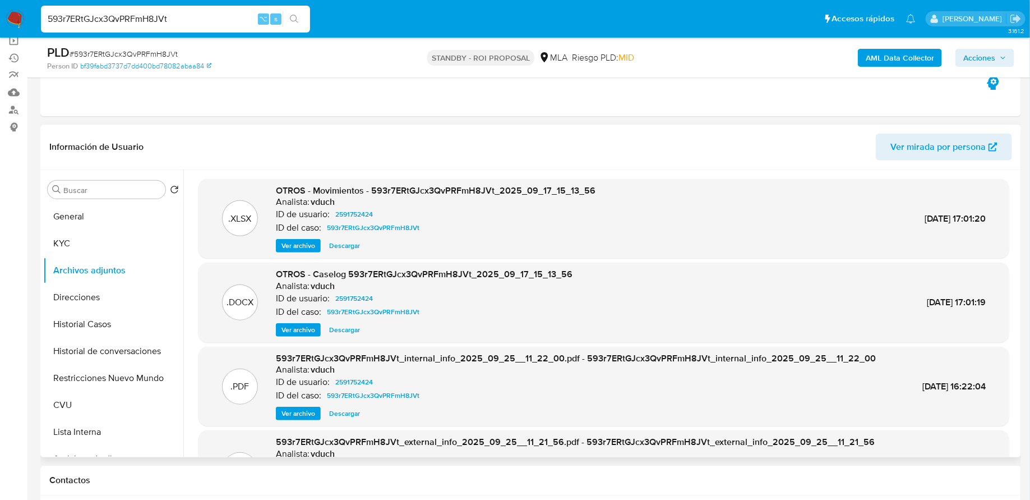
click at [342, 331] on span "Descargar" at bounding box center [344, 329] width 31 height 11
click at [166, 6] on div "593r7ERtGJcx3QvPRFmH8JVt ⌥ s" at bounding box center [175, 19] width 269 height 27
click at [162, 12] on input "593r7ERtGJcx3QvPRFmH8JVt" at bounding box center [175, 19] width 269 height 15
paste input "AeYgFLO6ExRx4Cn6wpGqPlbY"
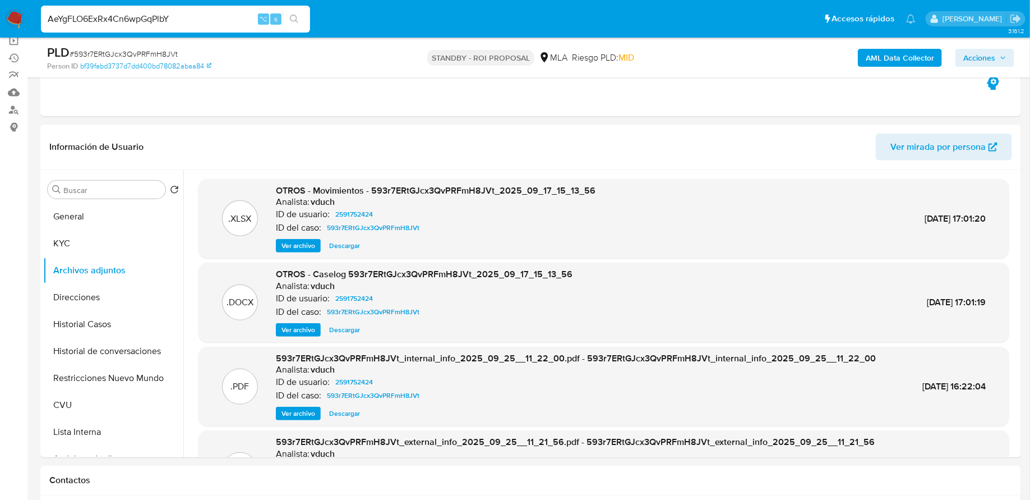
type input "AeYgFLO6ExRx4Cn6wpGqPlbY"
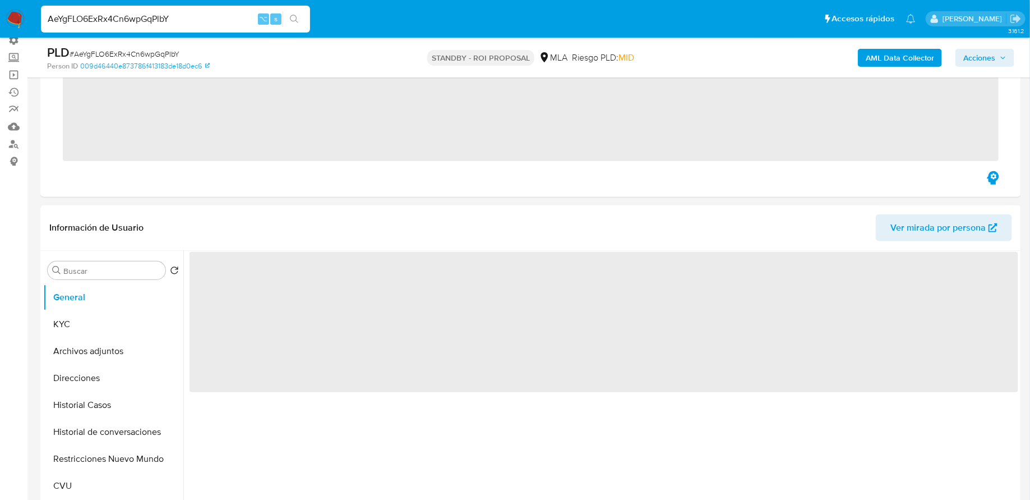
scroll to position [89, 0]
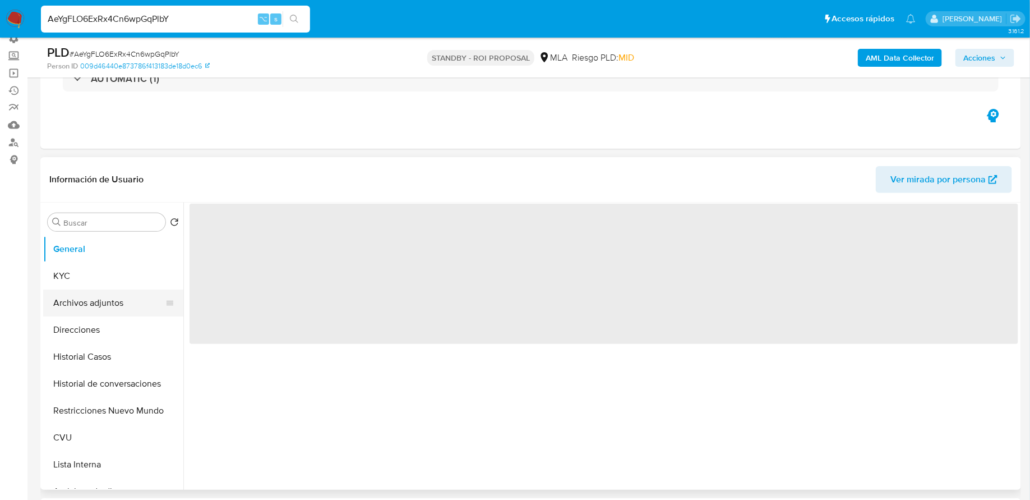
click at [95, 310] on button "Archivos adjuntos" at bounding box center [108, 302] width 131 height 27
select select "10"
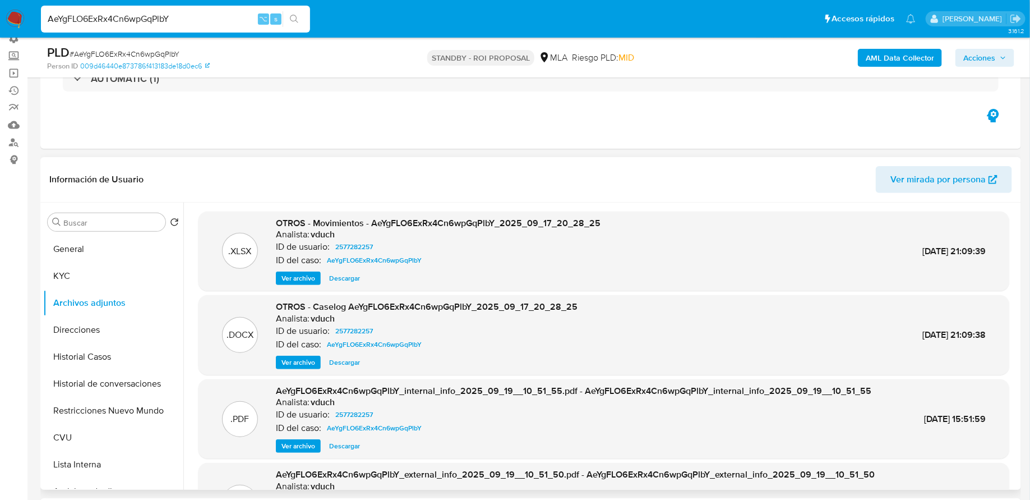
click at [345, 364] on span "Descargar" at bounding box center [344, 362] width 31 height 11
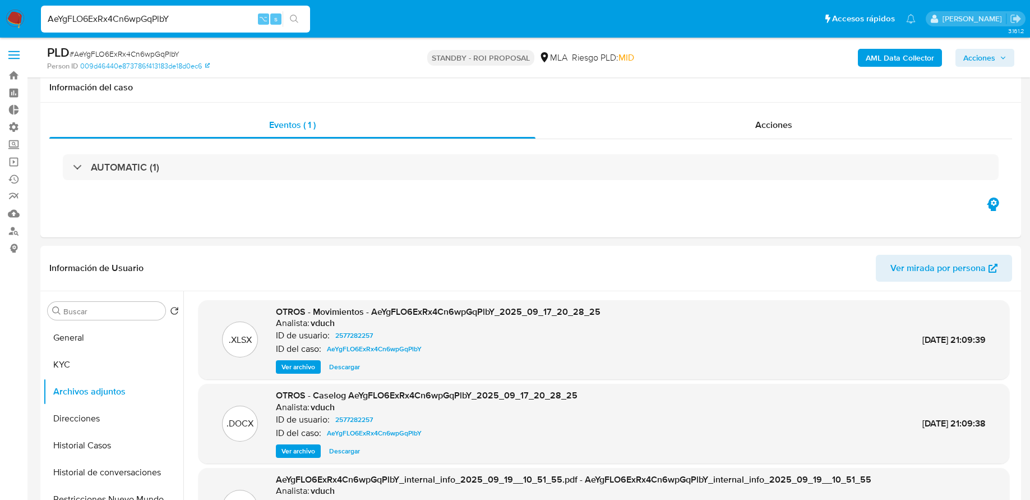
select select "10"
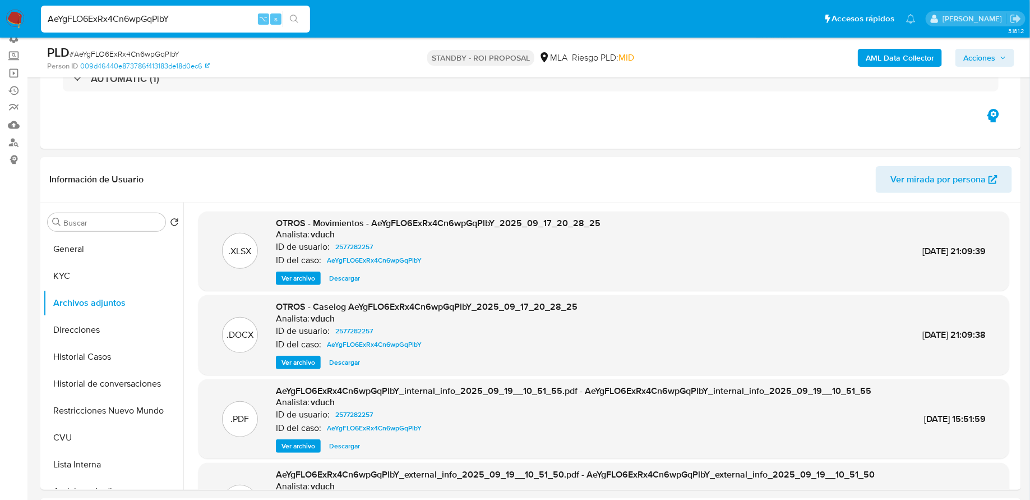
click at [190, 17] on input "AeYgFLO6ExRx4Cn6wpGqPlbY" at bounding box center [175, 19] width 269 height 15
paste input "Ha4IkVtXNIRhDoqQpOuguQwH"
type input "Ha4IkVtXNIRhDoqQpOuguQwH"
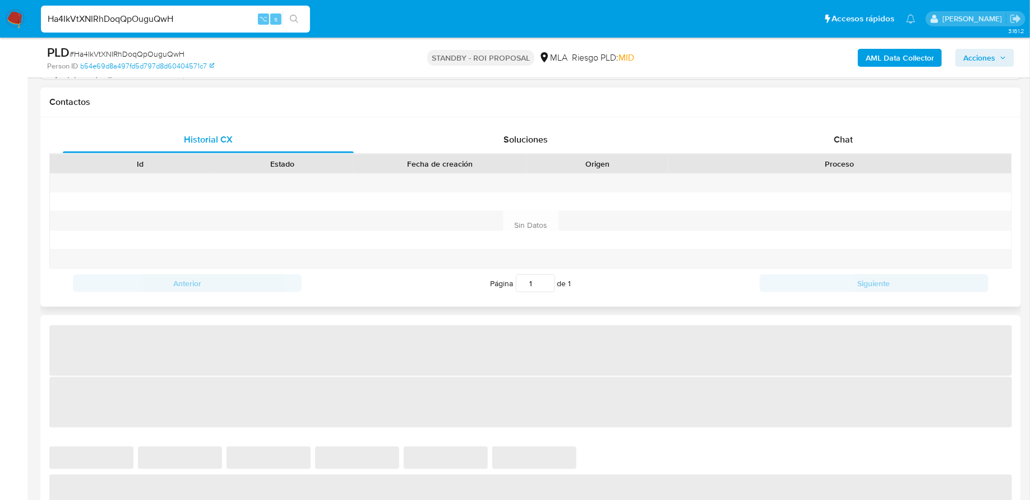
select select "10"
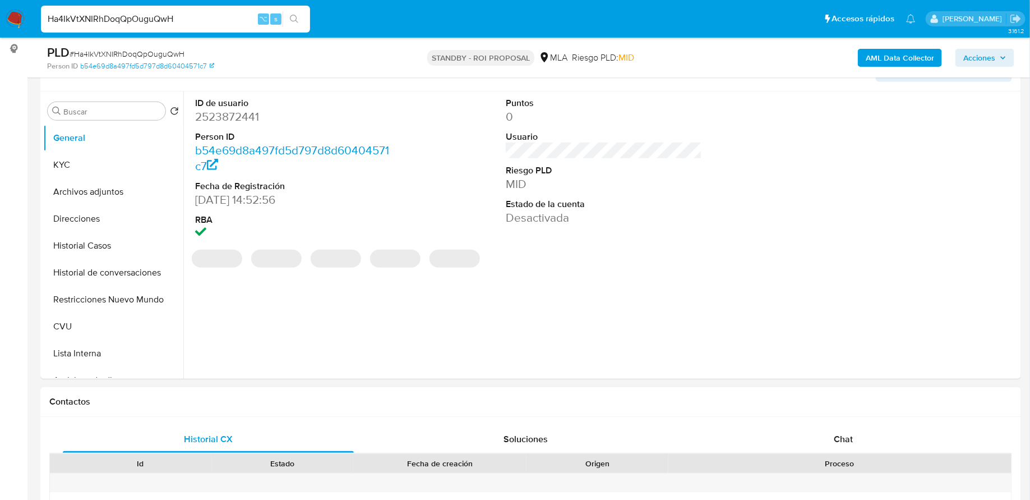
scroll to position [193, 0]
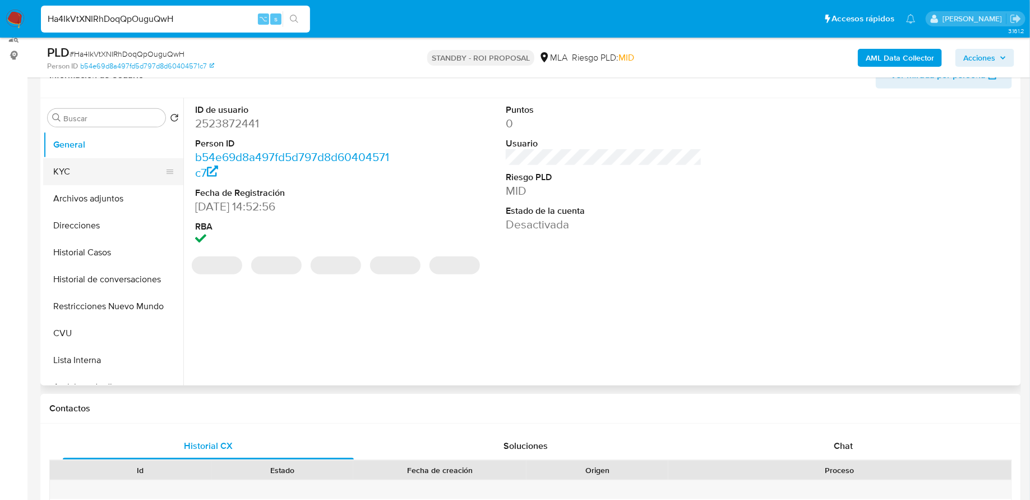
click at [103, 176] on button "KYC" at bounding box center [108, 171] width 131 height 27
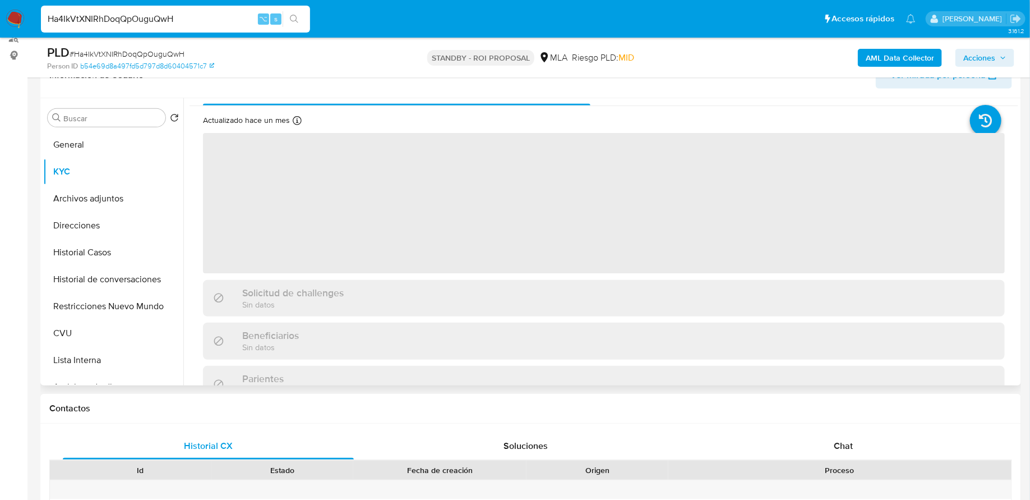
scroll to position [0, 0]
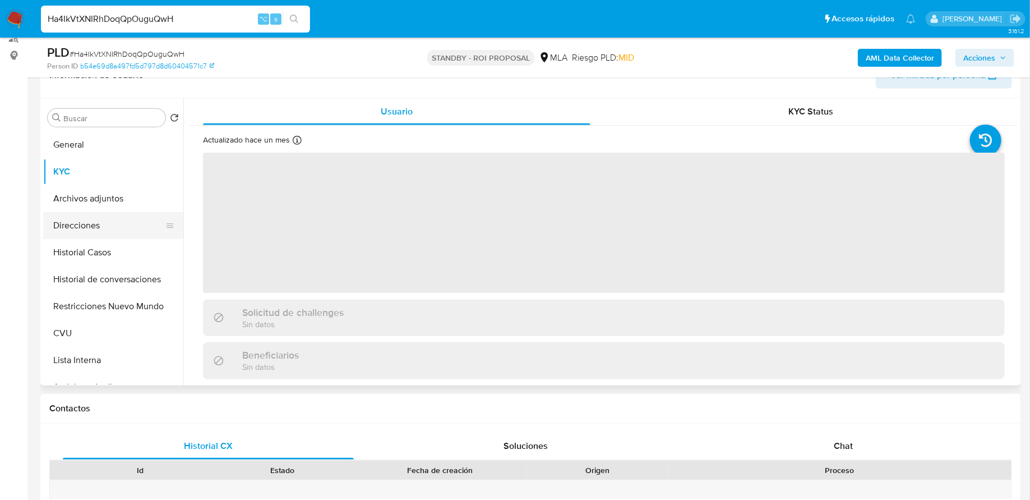
click at [110, 227] on button "Direcciones" at bounding box center [108, 225] width 131 height 27
